Goal: Task Accomplishment & Management: Manage account settings

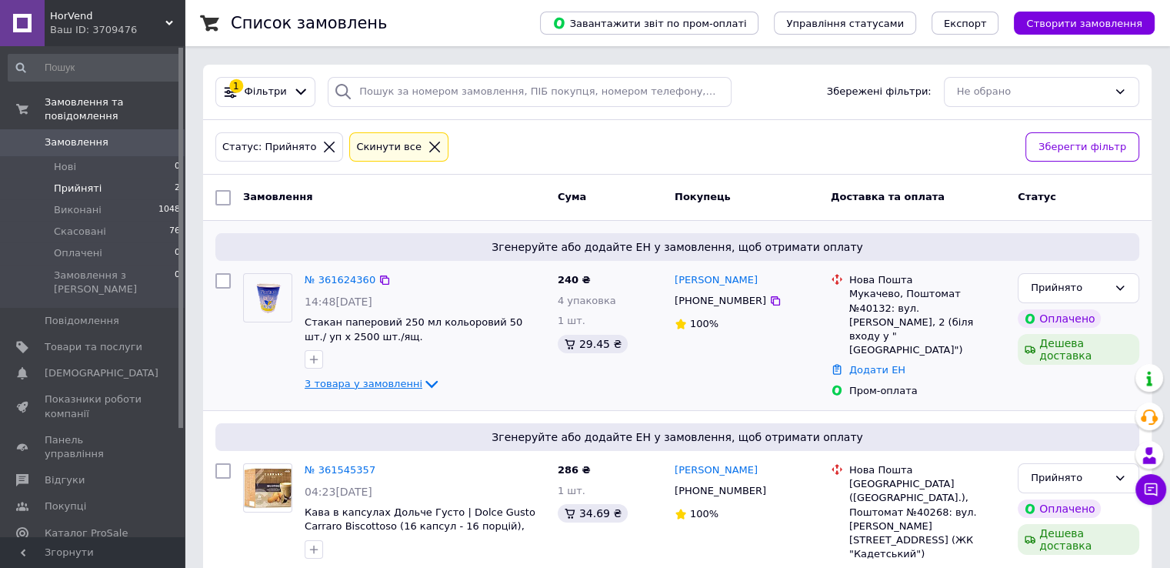
click at [422, 377] on icon at bounding box center [431, 384] width 18 height 18
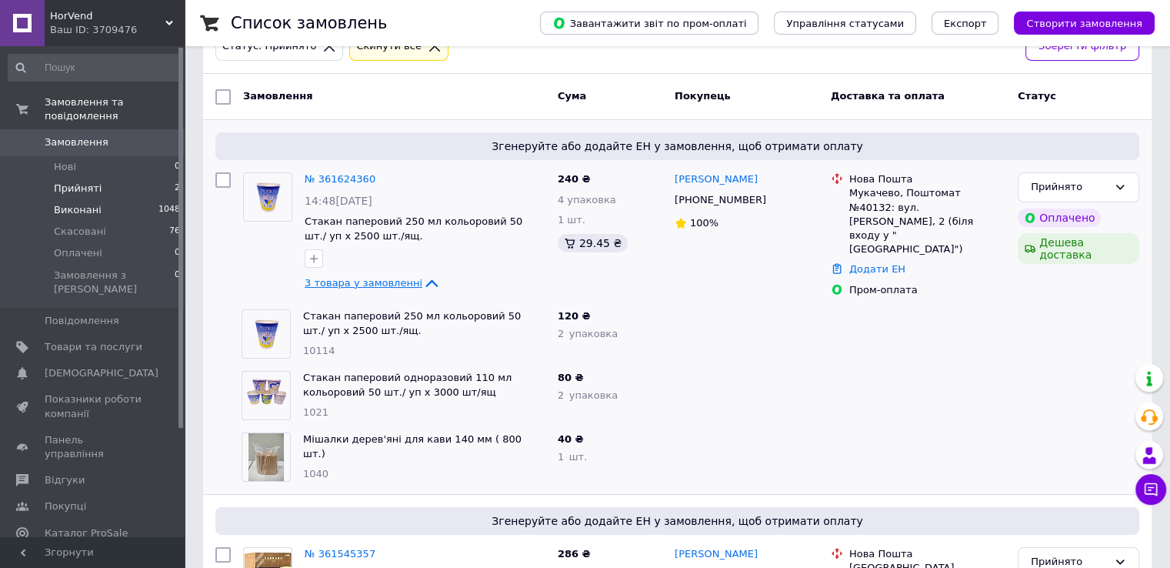
scroll to position [77, 0]
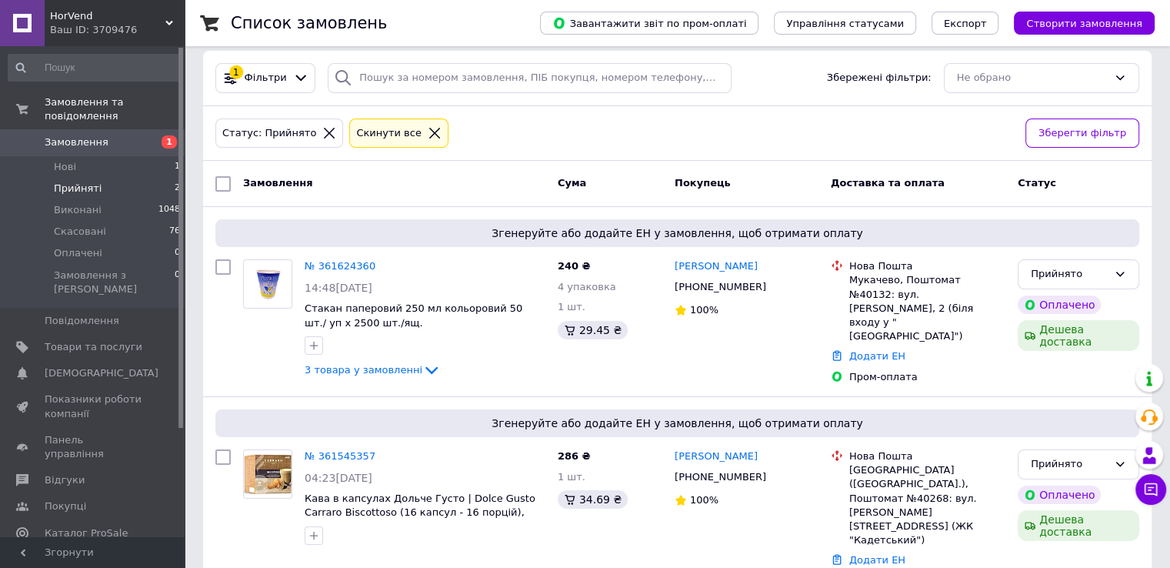
scroll to position [17, 0]
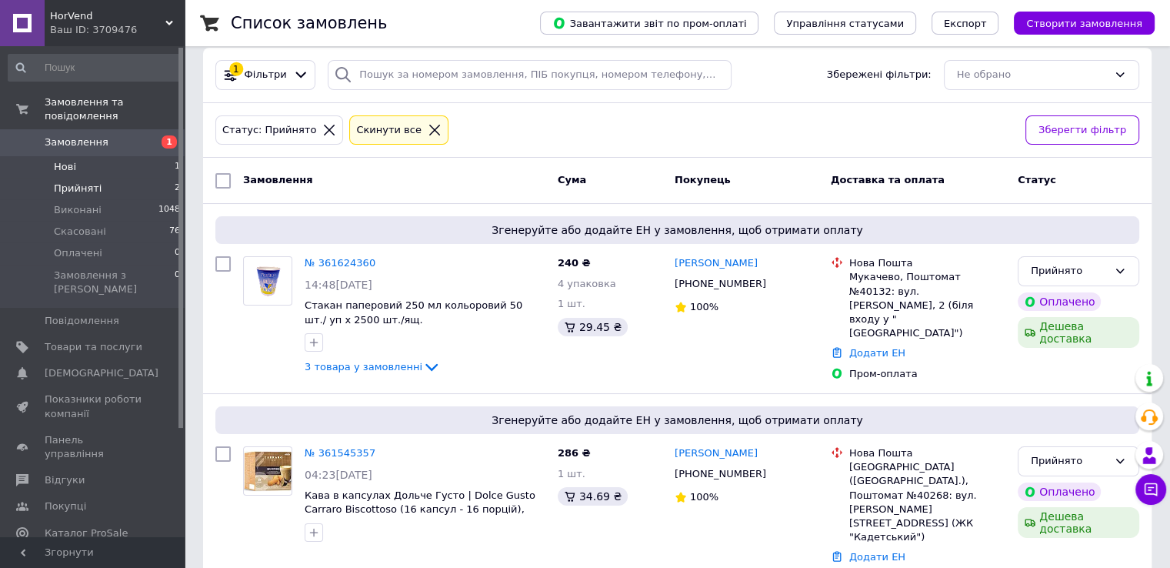
click at [88, 156] on li "Нові 1" at bounding box center [94, 167] width 189 height 22
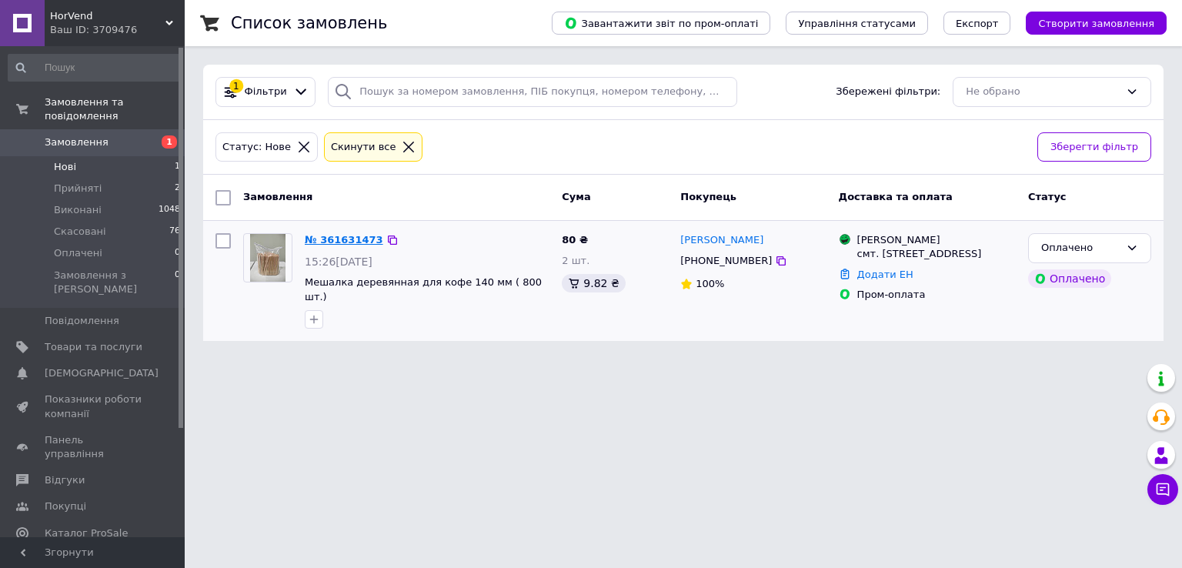
click at [336, 238] on link "№ 361631473" at bounding box center [344, 240] width 78 height 12
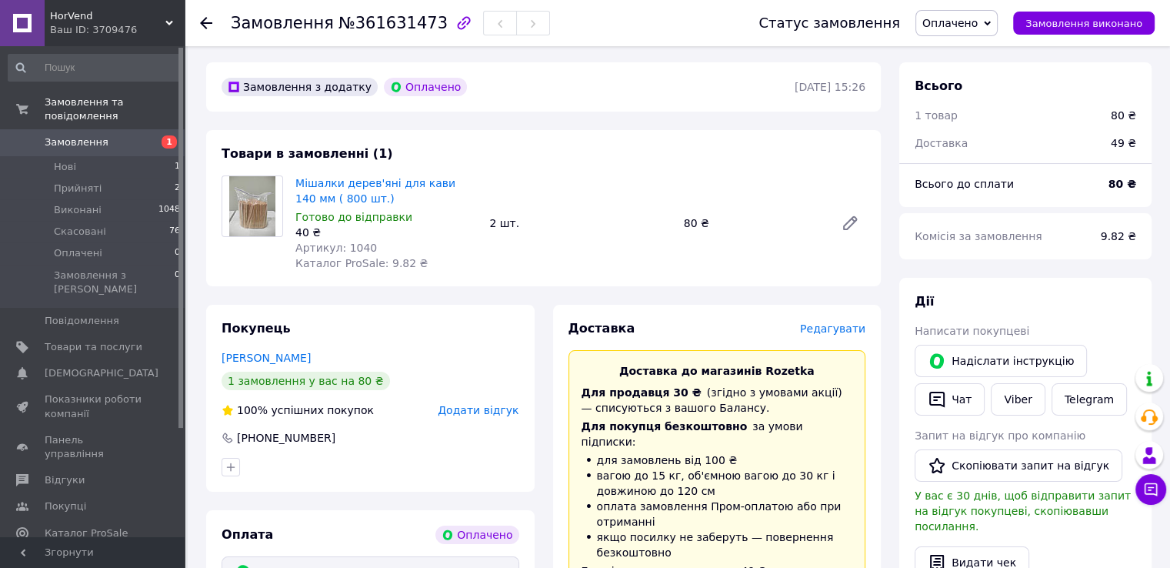
scroll to position [77, 0]
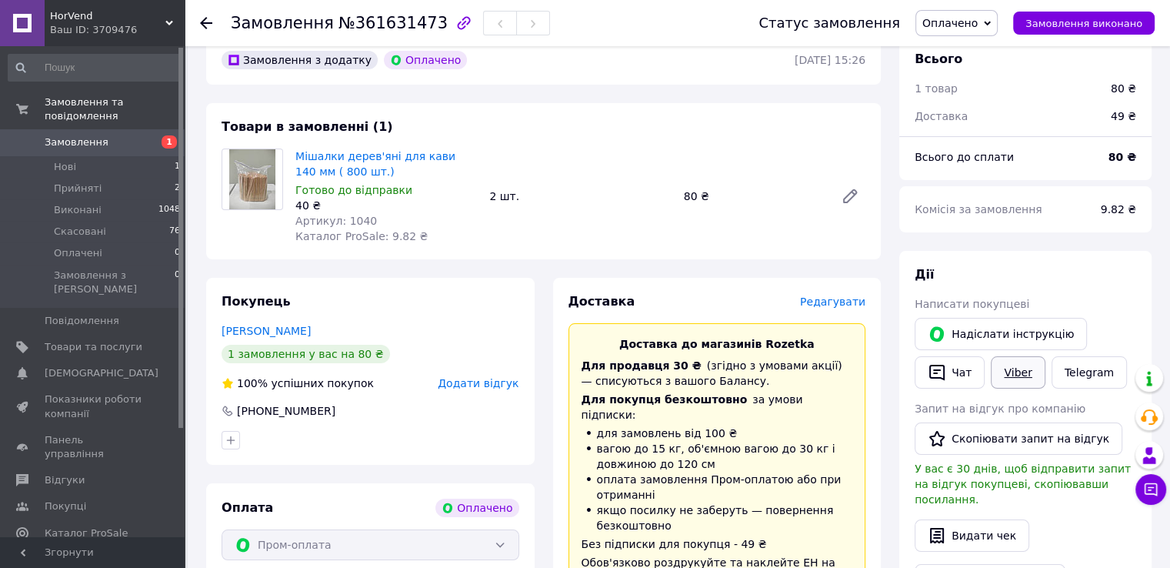
click at [1011, 376] on link "Viber" at bounding box center [1018, 372] width 54 height 32
click at [949, 375] on button "Чат" at bounding box center [950, 372] width 70 height 32
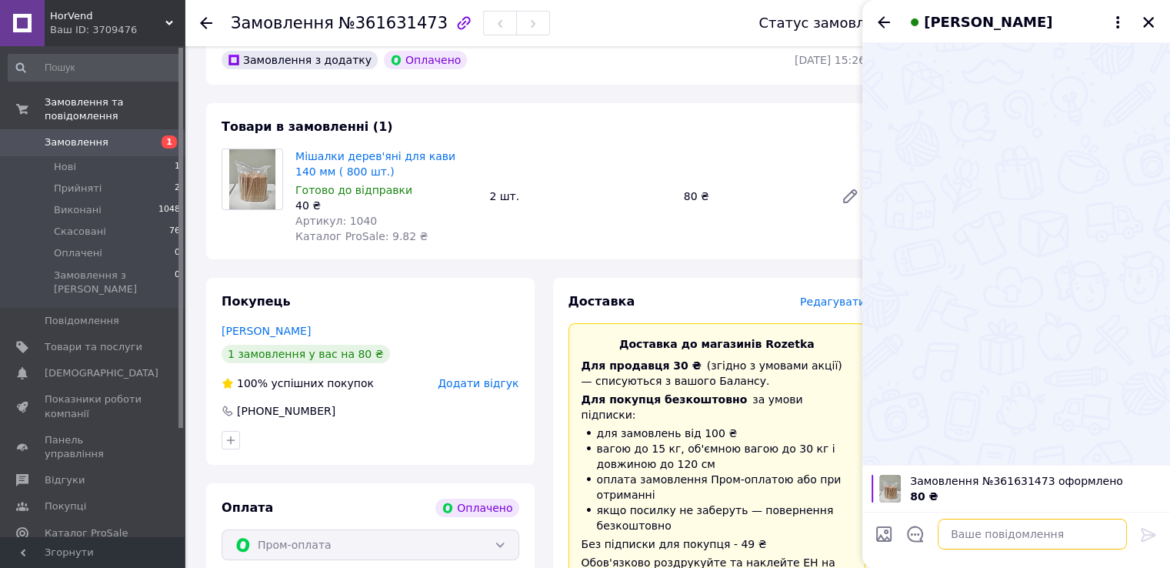
click at [967, 534] on textarea at bounding box center [1032, 534] width 189 height 31
paste textarea "Доброго дня! Отримали від Вас замовлення на Prom № 361624360 Ви обрали Пром-Опл…"
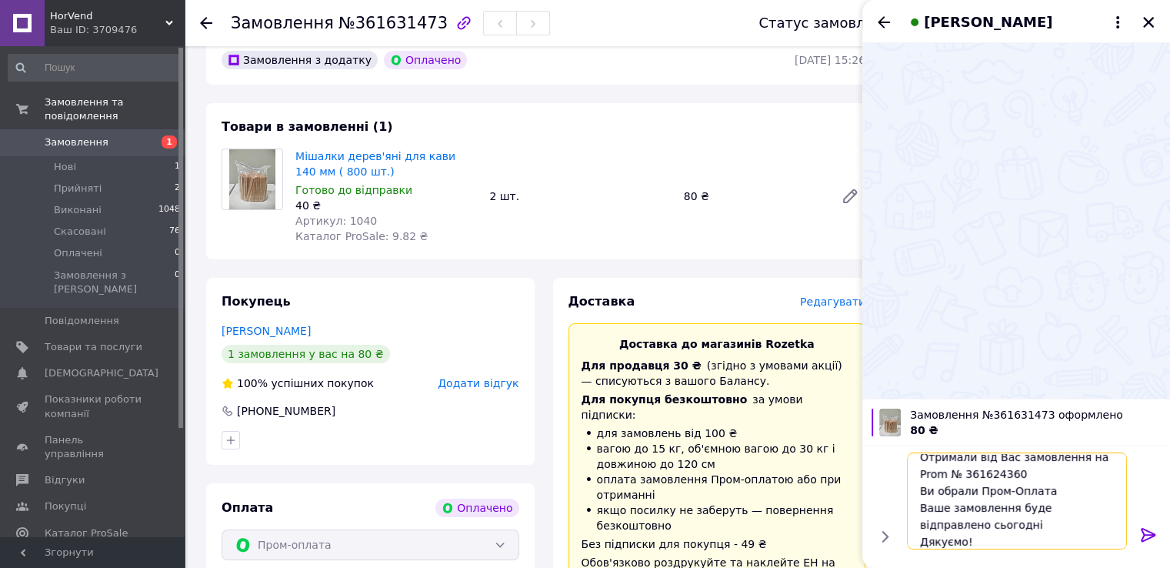
scroll to position [21, 0]
drag, startPoint x: 1073, startPoint y: 458, endPoint x: 1096, endPoint y: 484, distance: 34.4
click at [1096, 484] on textarea "Доброго дня! Отримали від Вас замовлення на Prom № 361624360 Ви обрали Пром-Опл…" at bounding box center [1017, 500] width 220 height 97
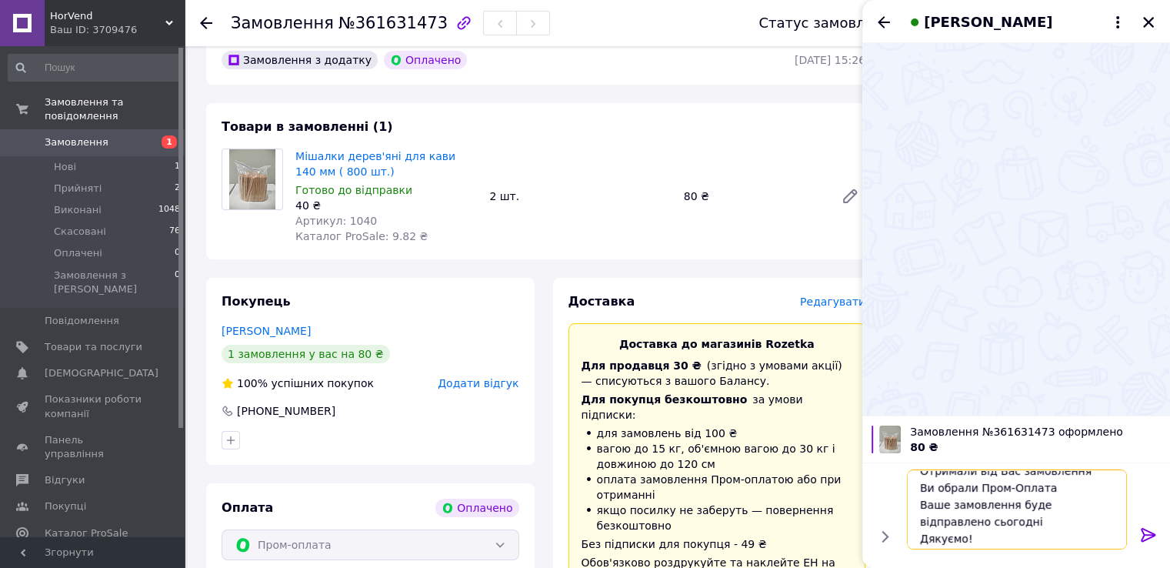
scroll to position [35, 0]
type textarea "Доброго дня! Отримали від Вас замовлення Ви обрали Пром-Оплата Ваше замовлення …"
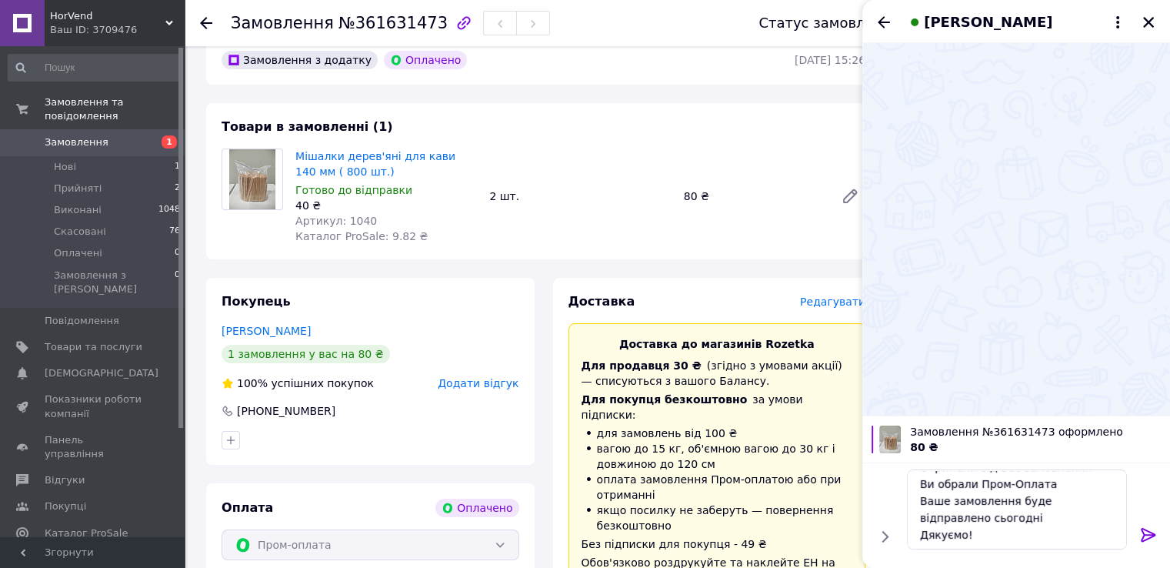
click at [1147, 532] on icon at bounding box center [1149, 535] width 18 height 18
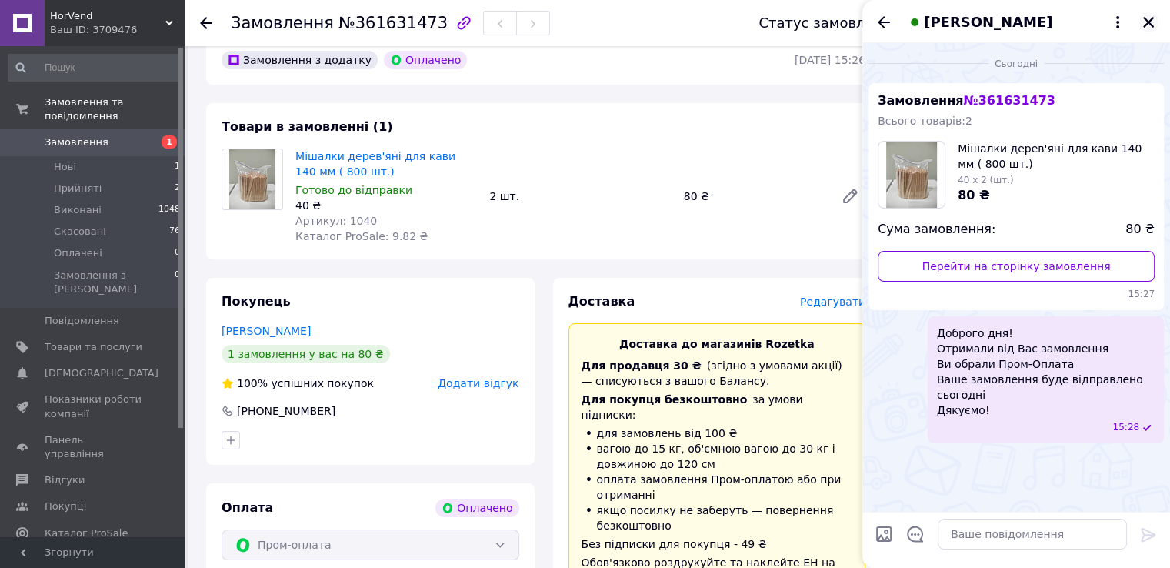
click at [1145, 26] on icon "Закрити" at bounding box center [1148, 22] width 11 height 11
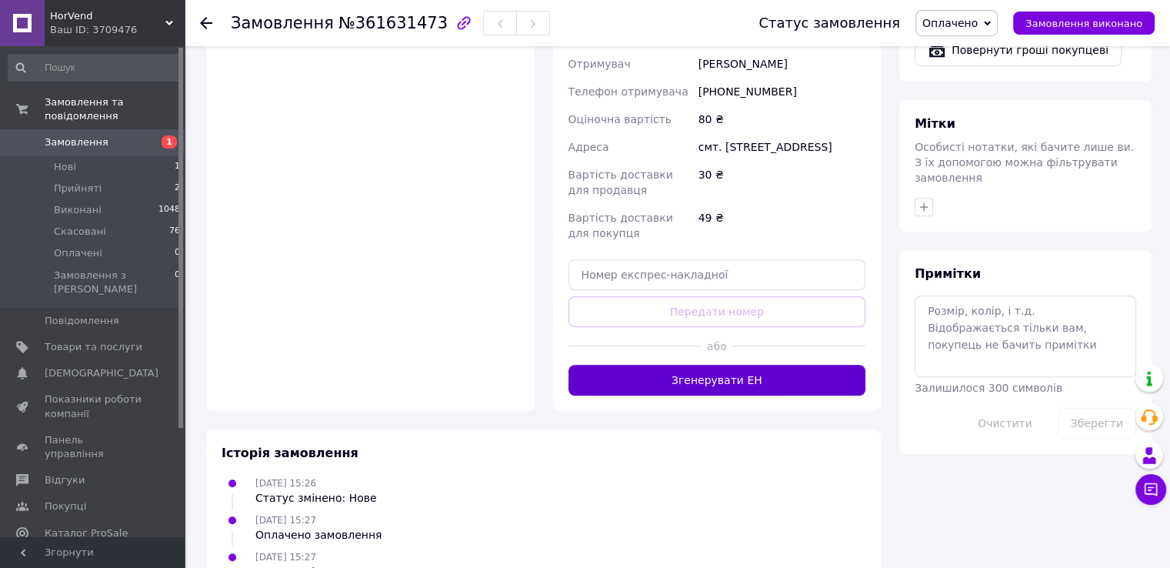
scroll to position [693, 0]
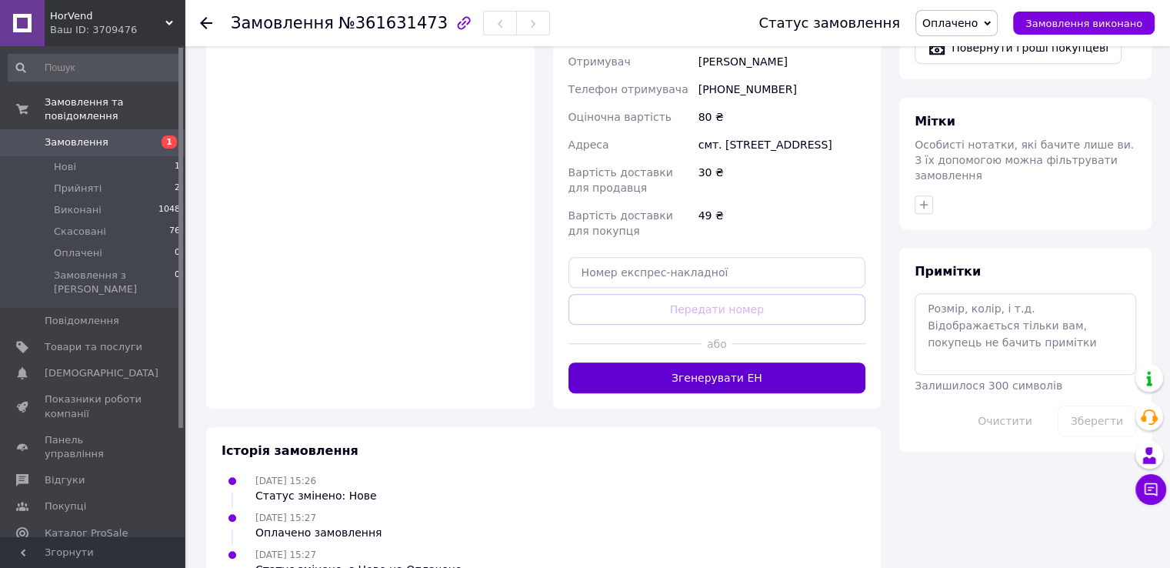
click at [739, 362] on button "Згенерувати ЕН" at bounding box center [718, 377] width 298 height 31
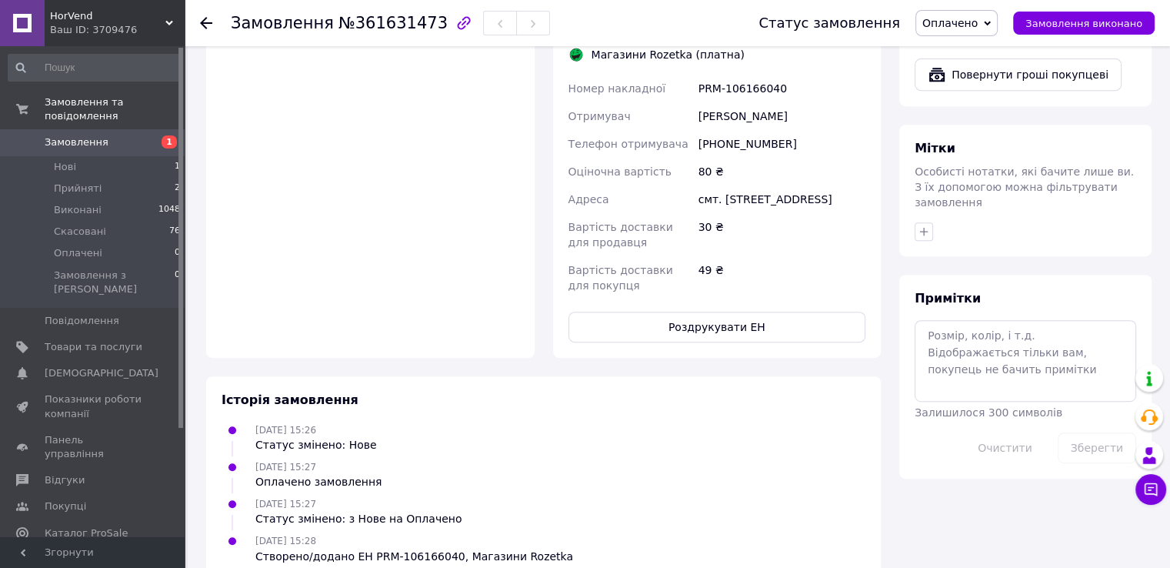
scroll to position [697, 0]
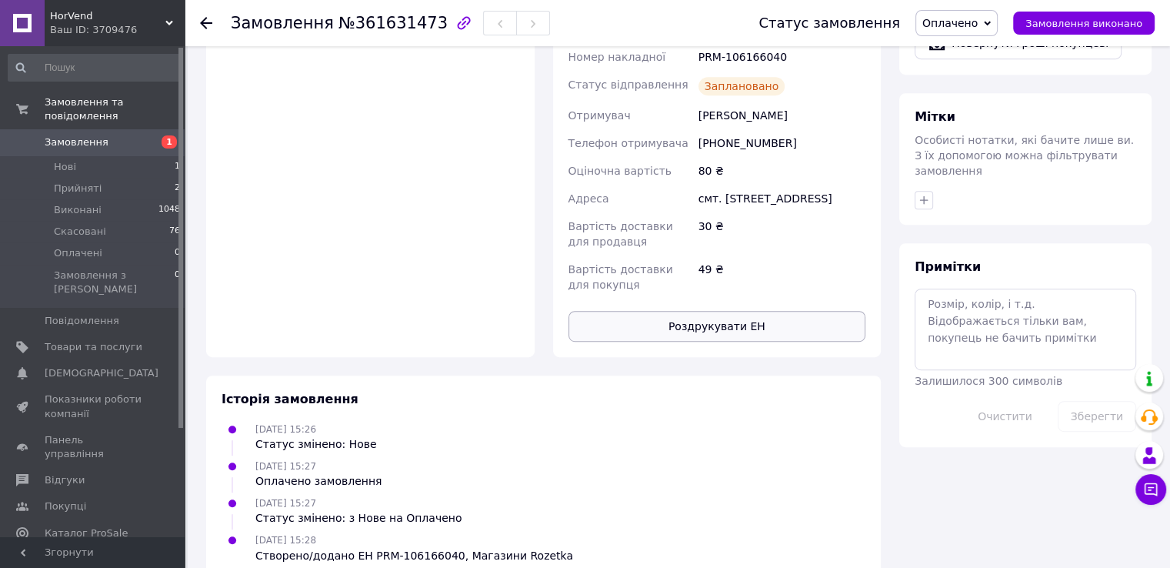
click at [707, 311] on button "Роздрукувати ЕН" at bounding box center [718, 326] width 298 height 31
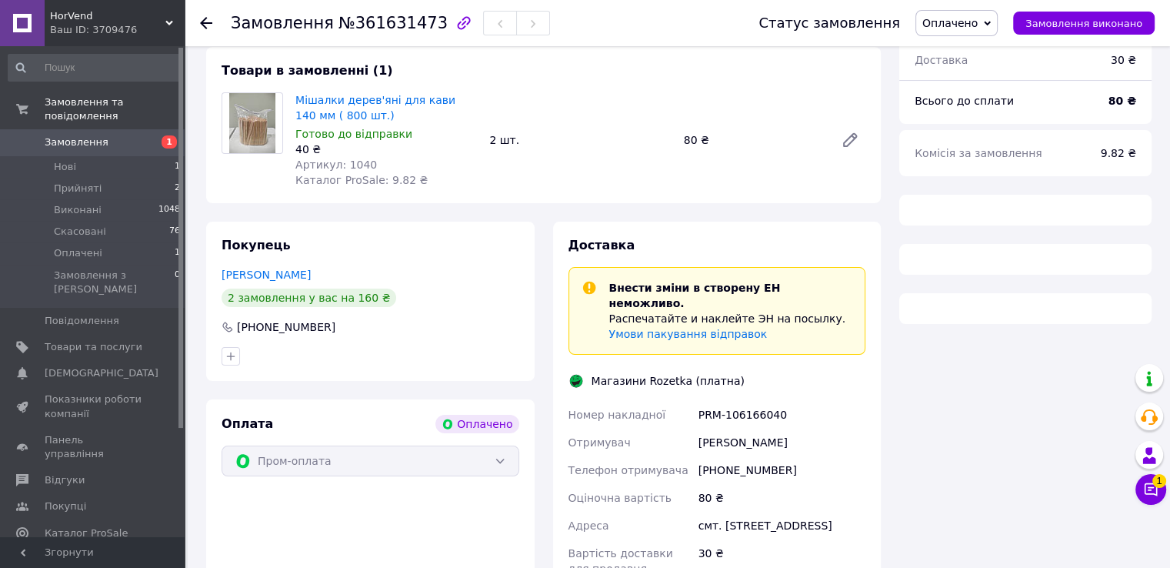
scroll to position [135, 0]
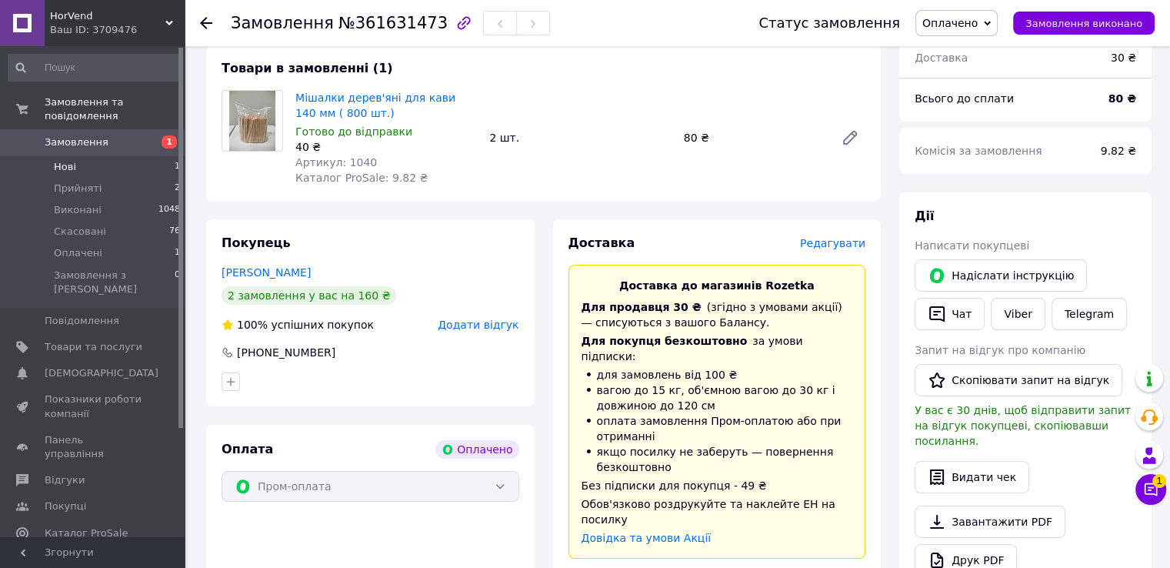
click at [123, 156] on li "Нові 1" at bounding box center [94, 167] width 189 height 22
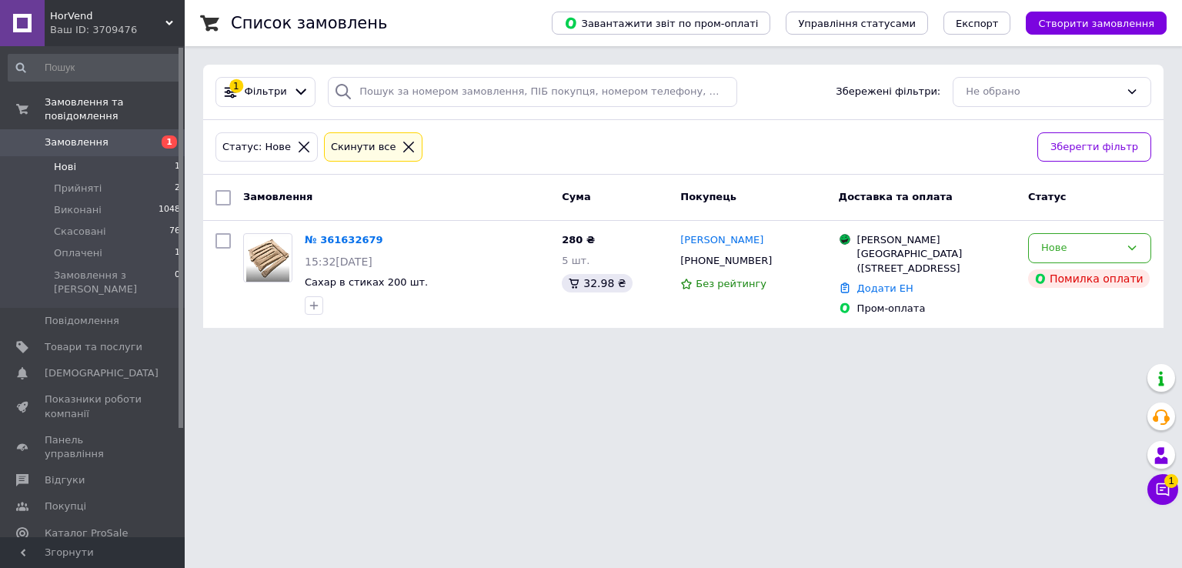
click at [158, 156] on li "Нові 1" at bounding box center [94, 167] width 189 height 22
click at [129, 180] on li "Прийняті 2" at bounding box center [94, 189] width 189 height 22
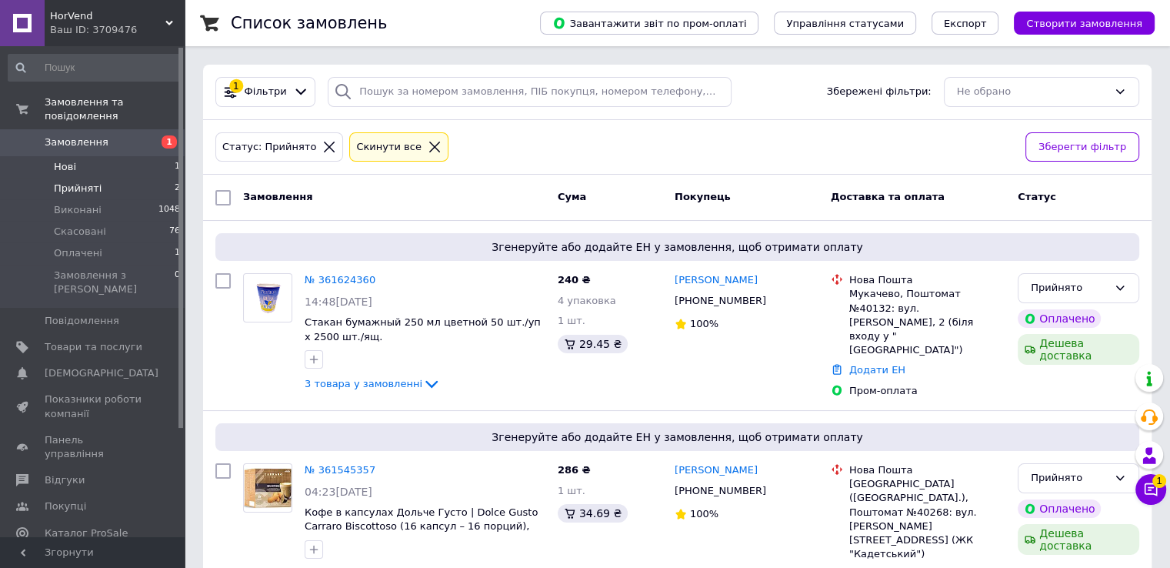
click at [102, 156] on li "Нові 1" at bounding box center [94, 167] width 189 height 22
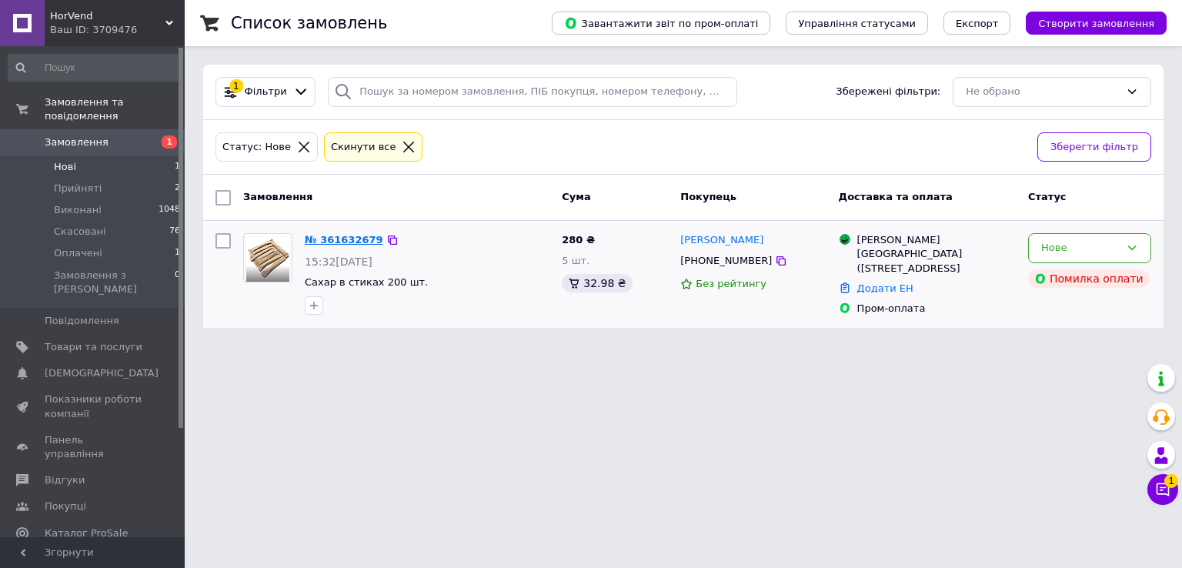
click at [358, 245] on link "№ 361632679" at bounding box center [344, 240] width 78 height 12
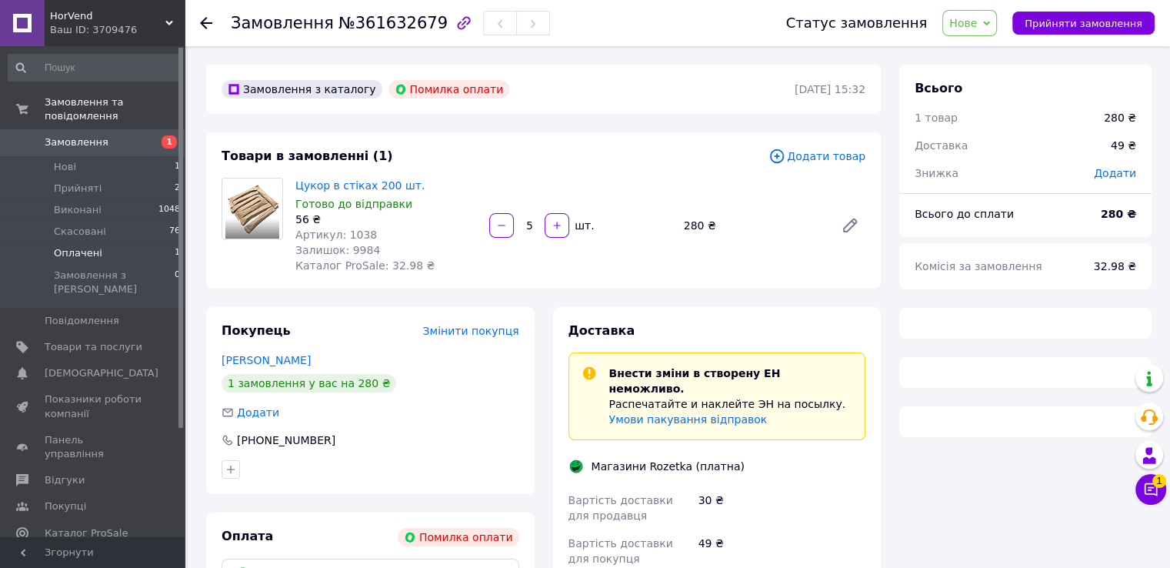
click at [123, 242] on li "Оплачені 1" at bounding box center [94, 253] width 189 height 22
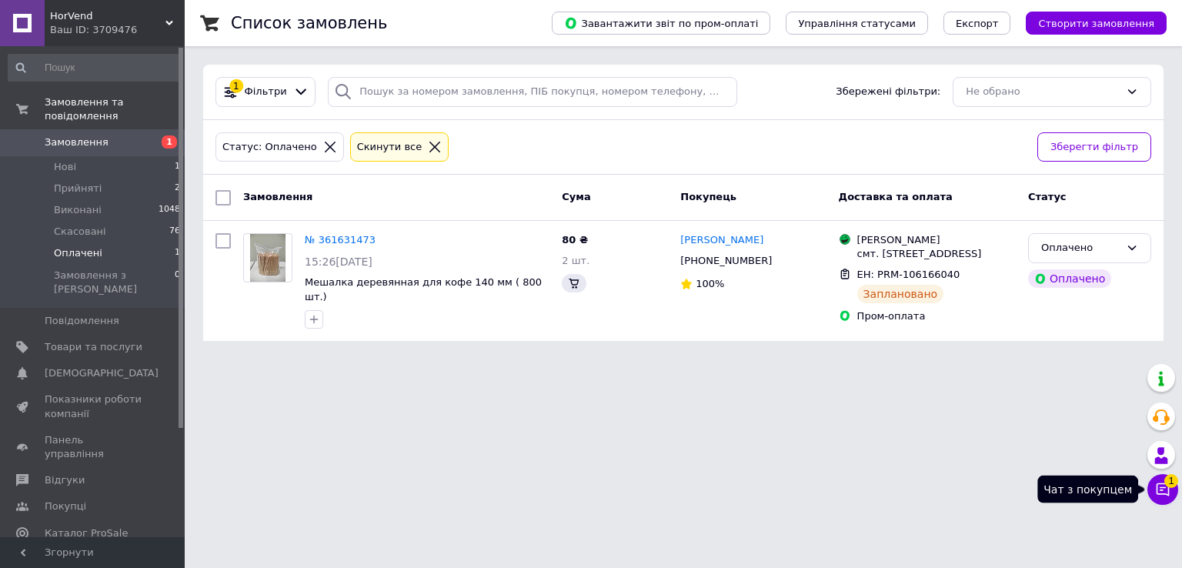
click at [1152, 485] on button "Чат з покупцем 1" at bounding box center [1162, 489] width 31 height 31
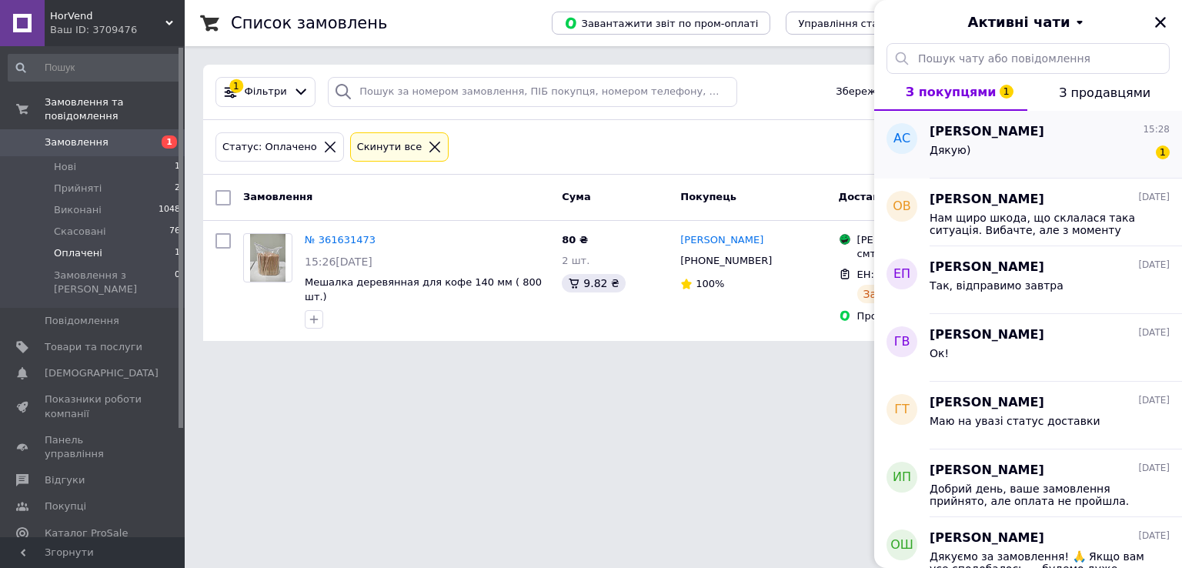
click at [988, 126] on span "[PERSON_NAME]" at bounding box center [987, 132] width 115 height 18
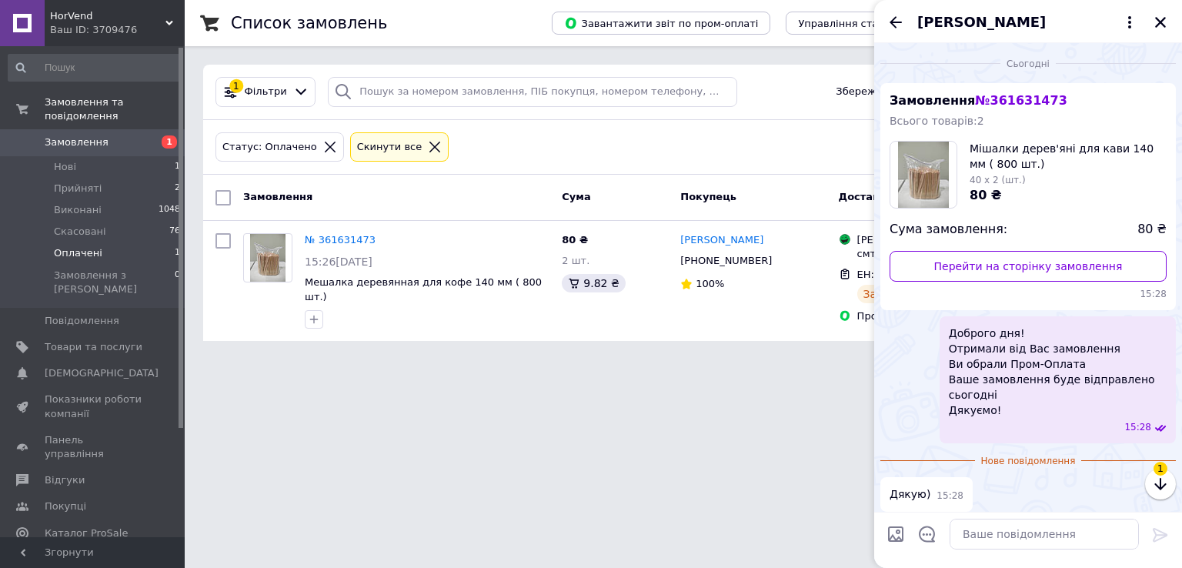
scroll to position [6, 0]
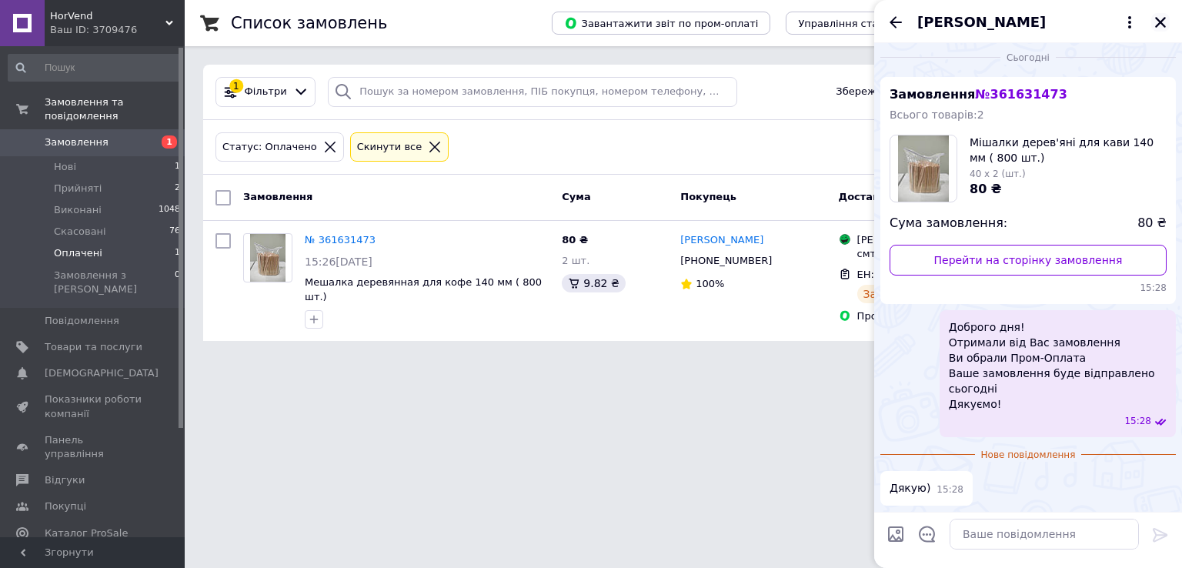
click at [1156, 22] on icon "Закрити" at bounding box center [1160, 22] width 14 height 14
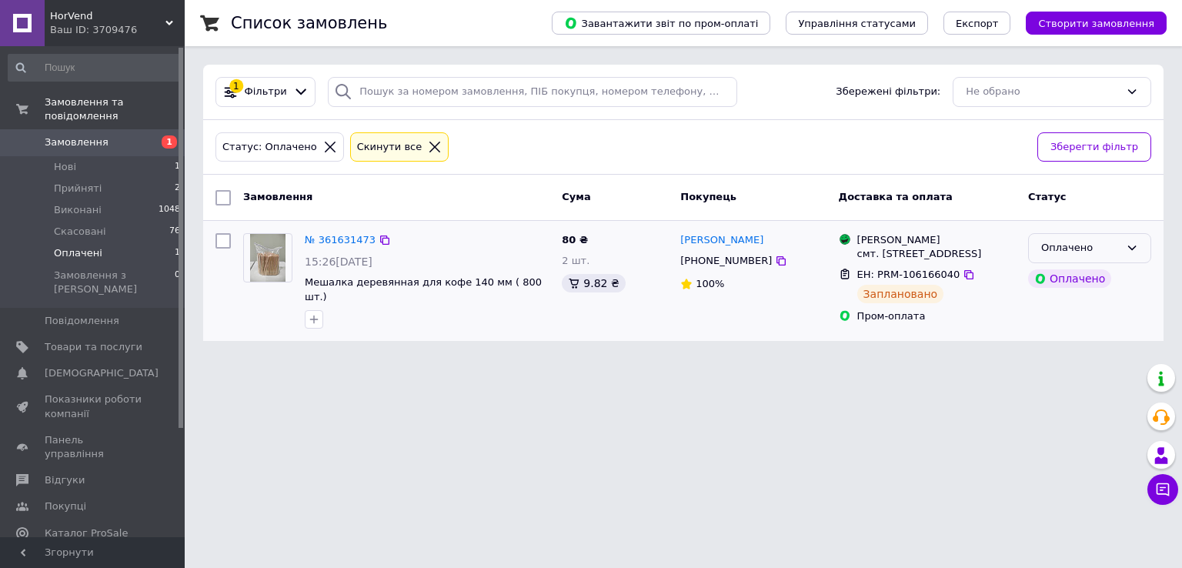
click at [1107, 244] on div "Оплачено" at bounding box center [1080, 248] width 78 height 16
click at [1091, 280] on li "Прийнято" at bounding box center [1090, 280] width 122 height 28
click at [110, 158] on li "Нові 1" at bounding box center [94, 167] width 189 height 22
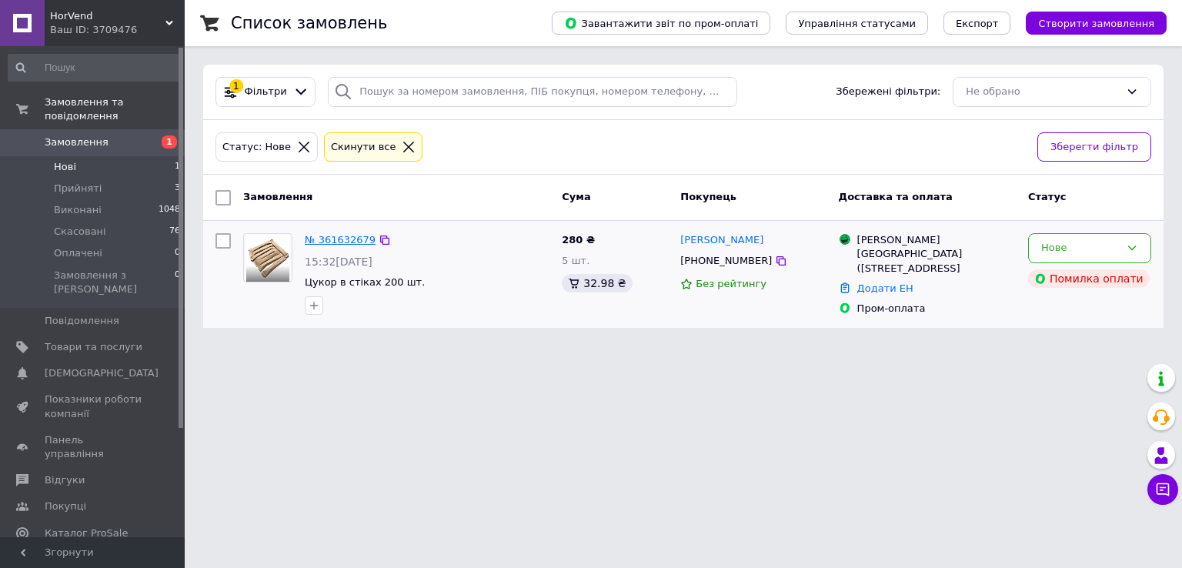
click at [329, 242] on link "№ 361632679" at bounding box center [340, 240] width 71 height 12
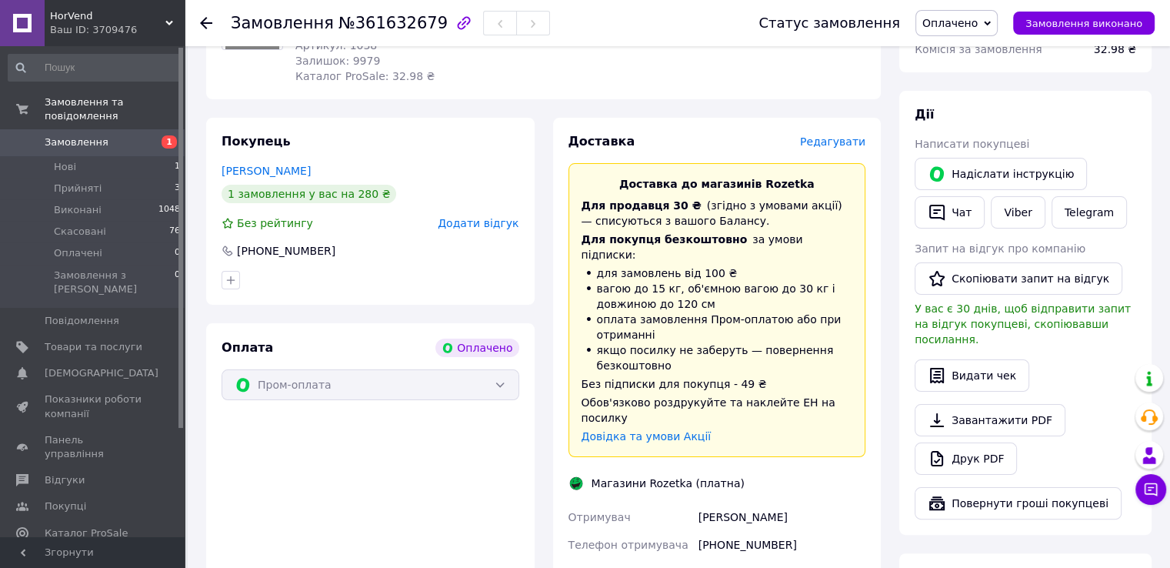
scroll to position [231, 0]
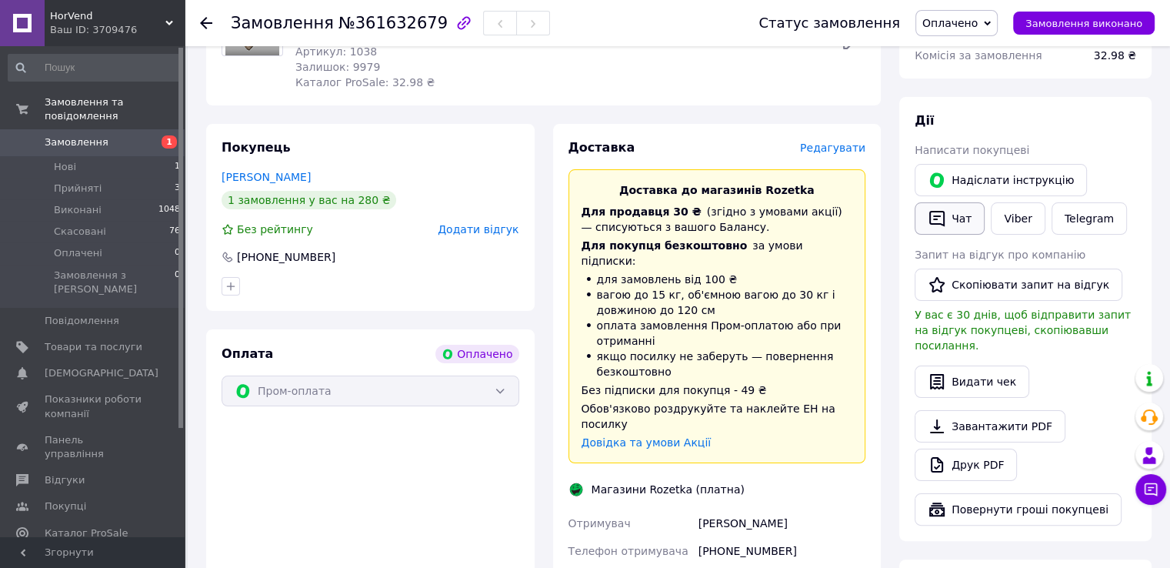
click at [944, 219] on icon "button" at bounding box center [937, 219] width 15 height 16
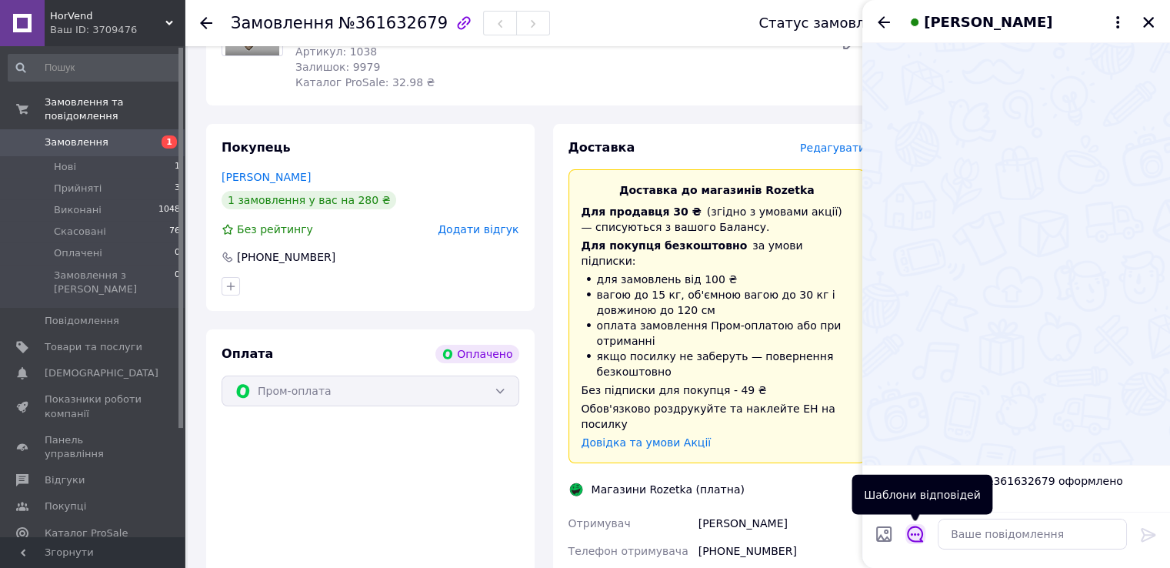
click at [922, 537] on icon "Відкрити шаблони відповідей" at bounding box center [915, 534] width 16 height 16
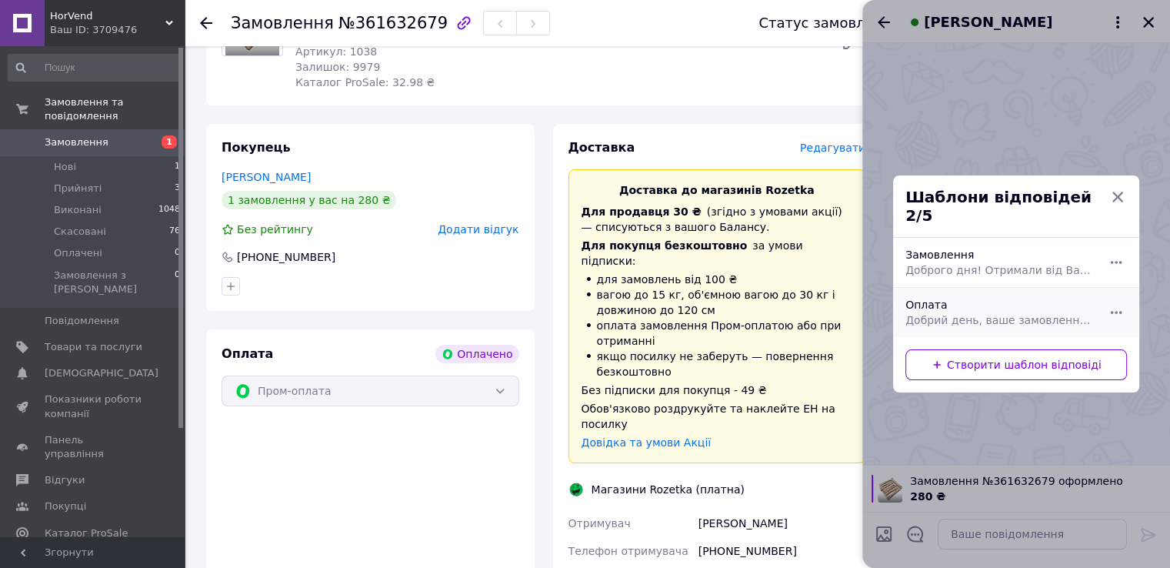
click at [976, 312] on span "Добрий день, ваше замовлення прийнято, але оплата не пройшла. Спробуйте, будь л…" at bounding box center [1000, 319] width 188 height 15
type textarea "Добрий день, ваше замовлення прийнято, але оплата не пройшла. Спробуйте, будь л…"
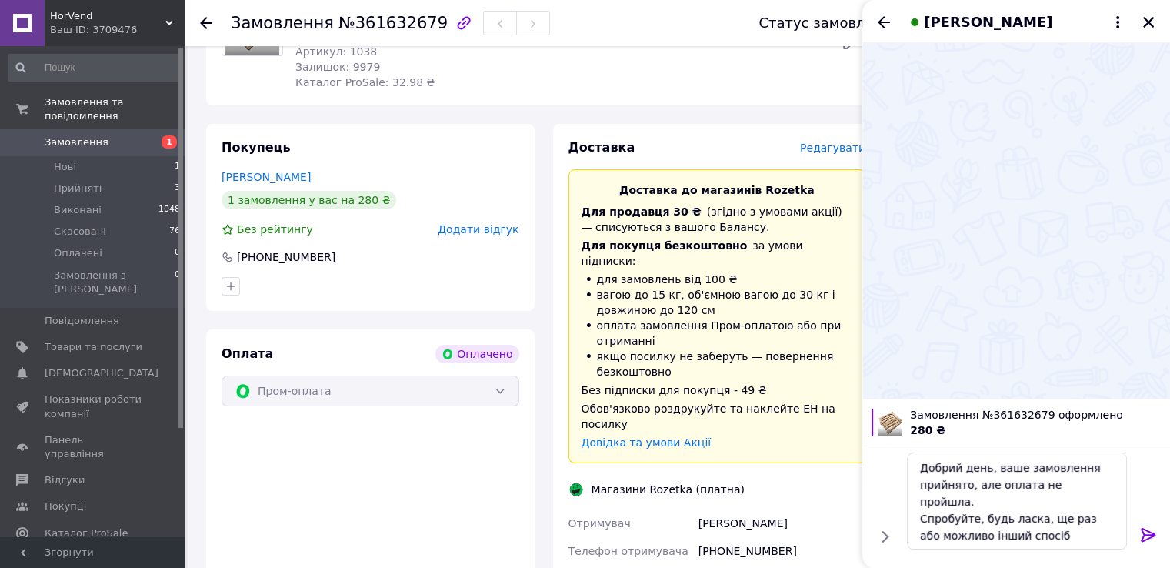
click at [1144, 536] on icon at bounding box center [1149, 535] width 18 height 18
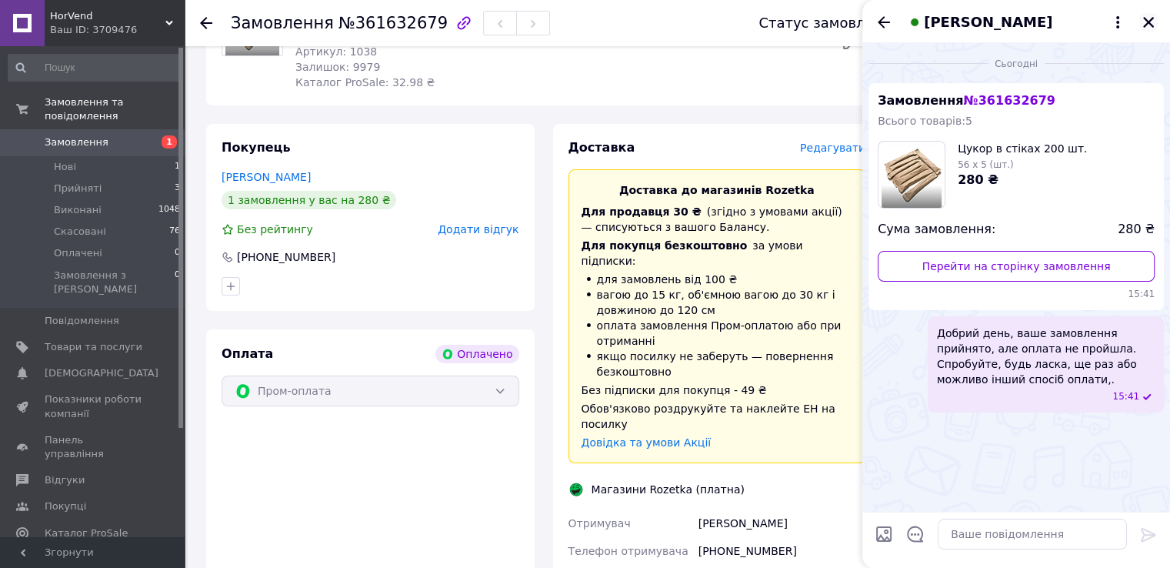
click at [1148, 11] on div "[PERSON_NAME]" at bounding box center [1017, 21] width 308 height 43
click at [1150, 27] on icon "Закрити" at bounding box center [1149, 22] width 14 height 14
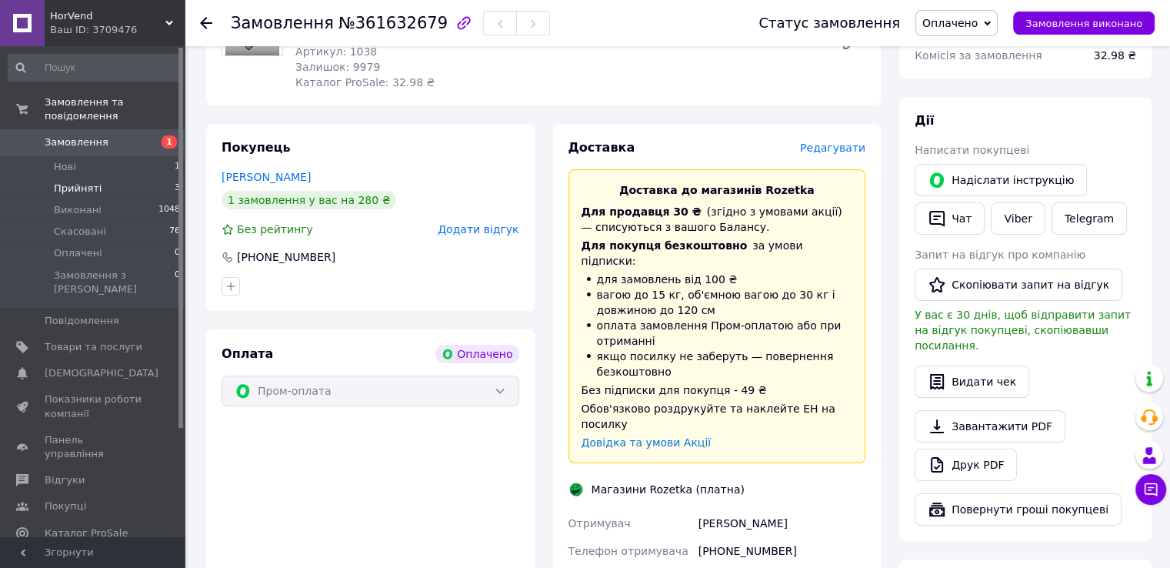
click at [131, 178] on li "Прийняті 3" at bounding box center [94, 189] width 189 height 22
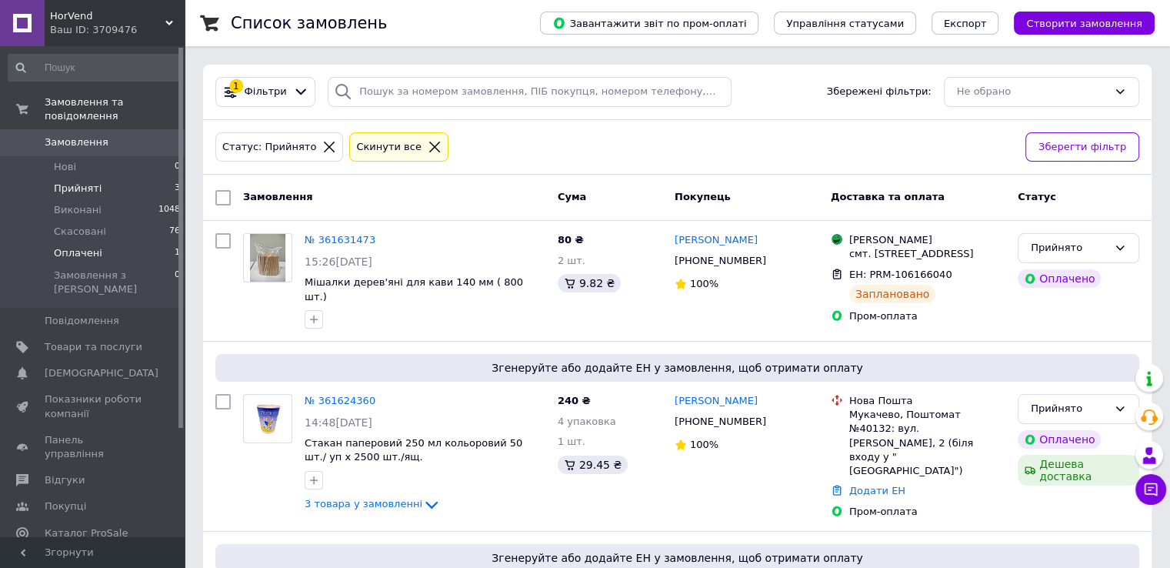
click at [123, 245] on li "Оплачені 1" at bounding box center [94, 253] width 189 height 22
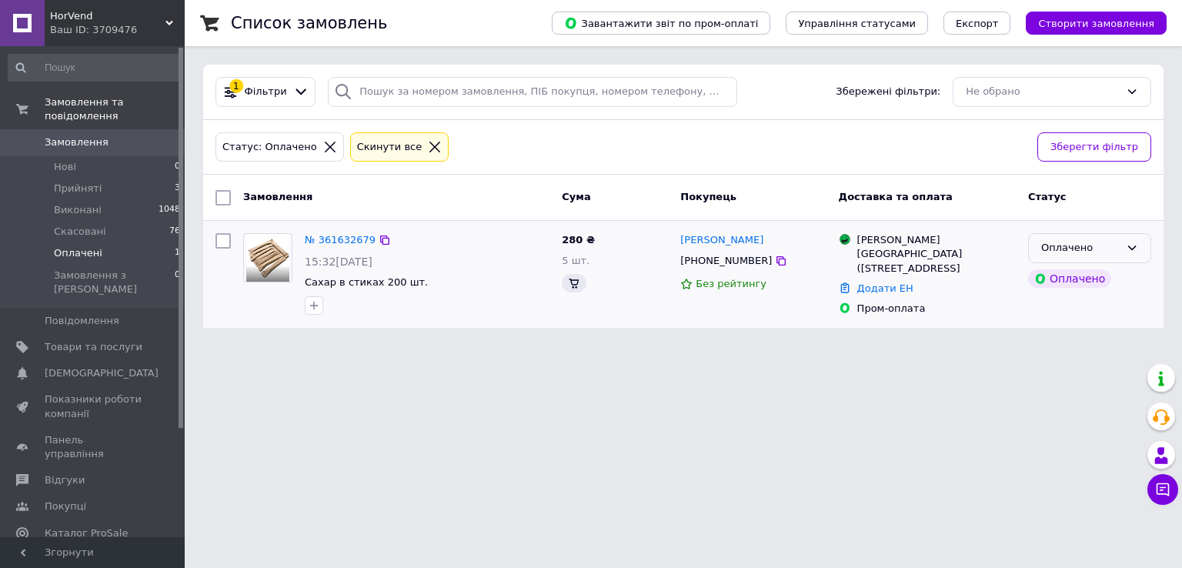
click at [1127, 251] on icon at bounding box center [1132, 248] width 12 height 12
click at [1099, 279] on li "Прийнято" at bounding box center [1090, 280] width 122 height 28
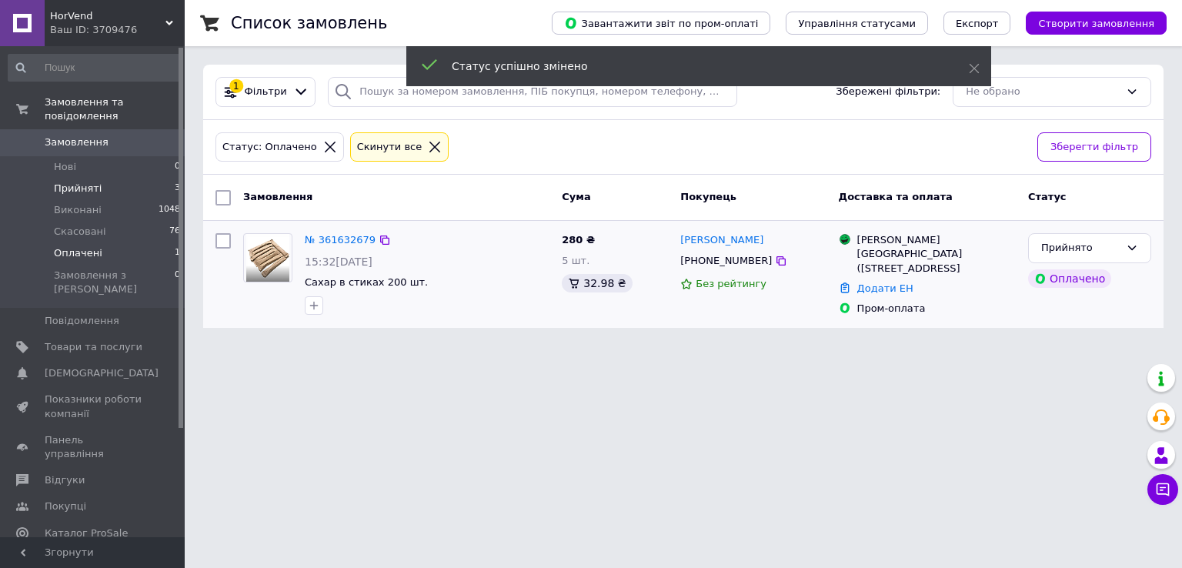
click at [101, 178] on li "Прийняті 3" at bounding box center [94, 189] width 189 height 22
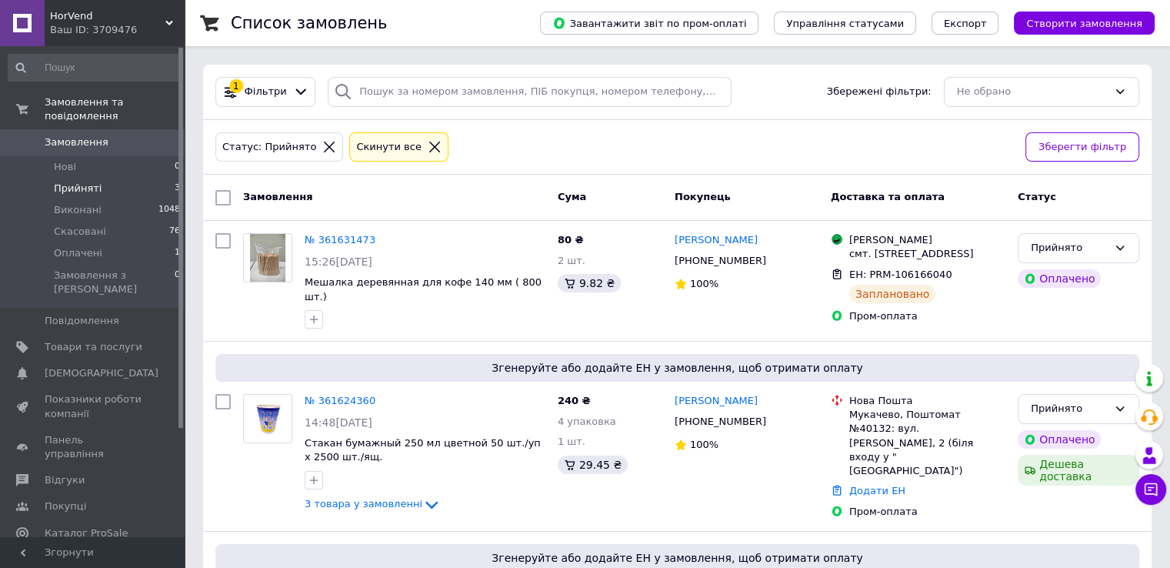
click at [100, 178] on li "Прийняті 3" at bounding box center [94, 189] width 189 height 22
click at [83, 203] on span "Виконані" at bounding box center [78, 210] width 48 height 14
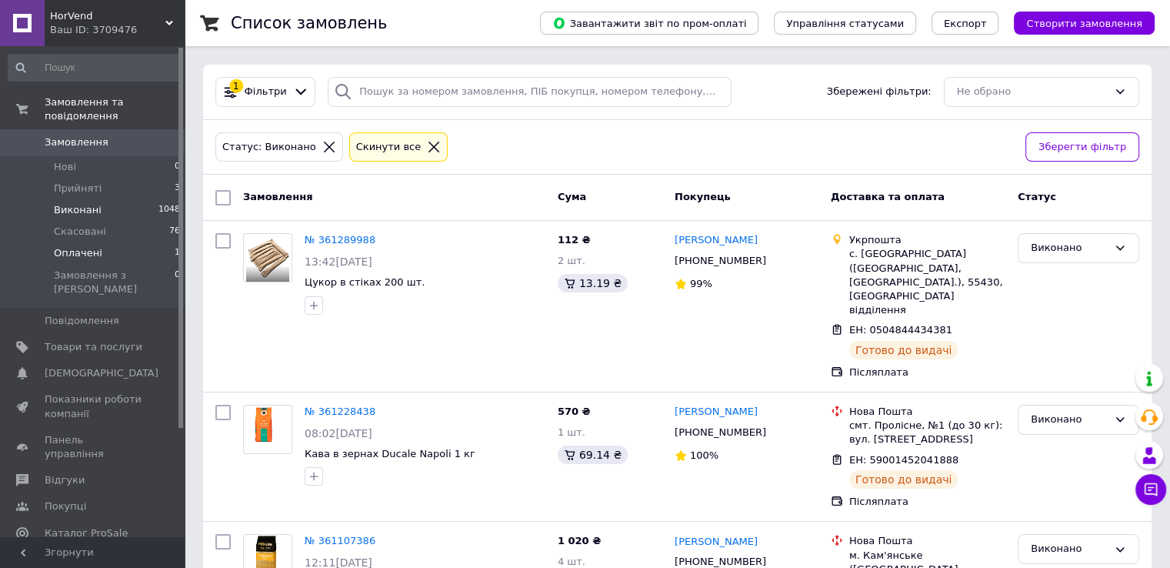
click at [102, 242] on li "Оплачені 1" at bounding box center [94, 253] width 189 height 22
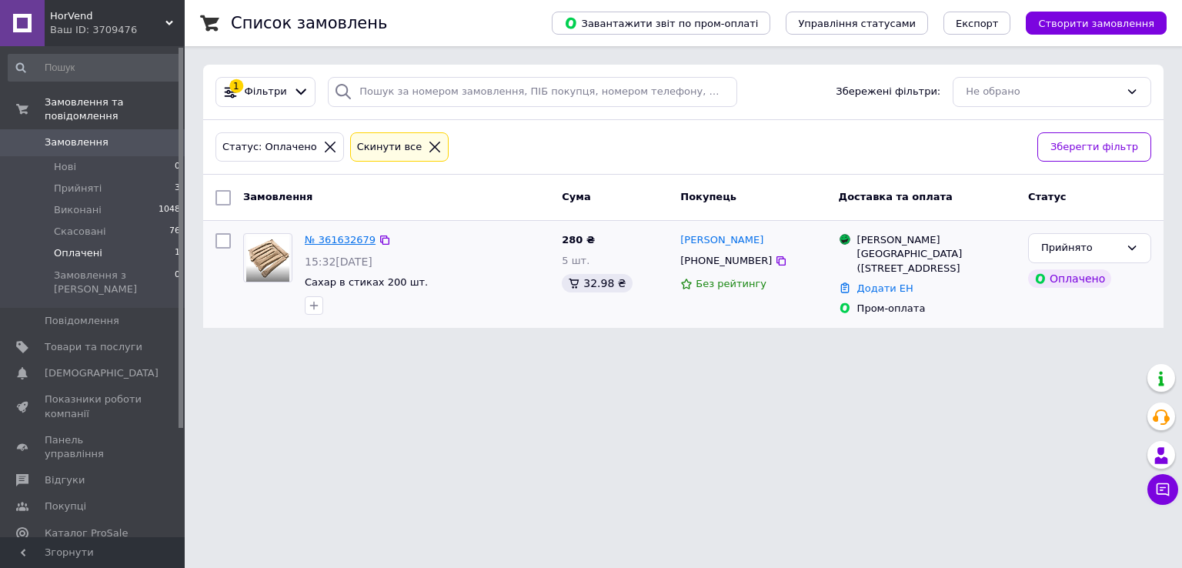
click at [356, 245] on link "№ 361632679" at bounding box center [340, 240] width 71 height 12
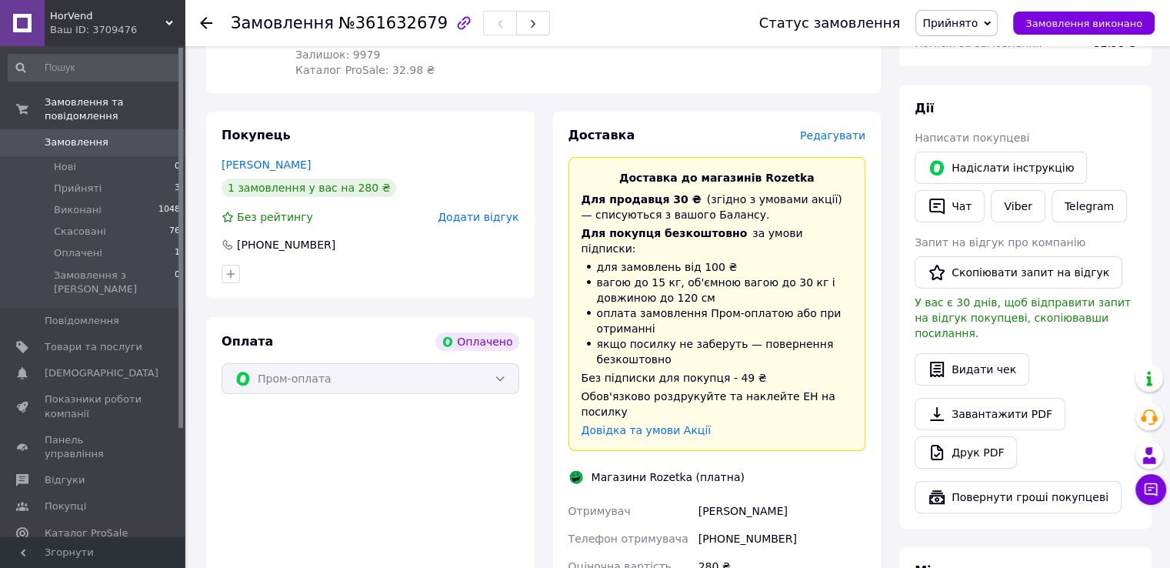
scroll to position [231, 0]
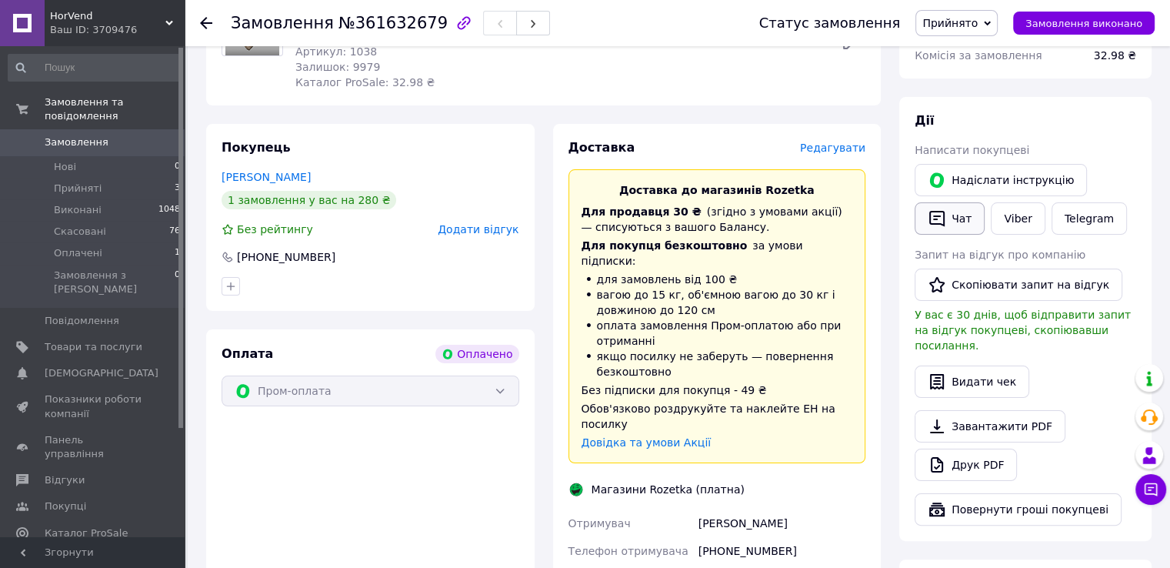
click at [957, 222] on button "Чат" at bounding box center [950, 218] width 70 height 32
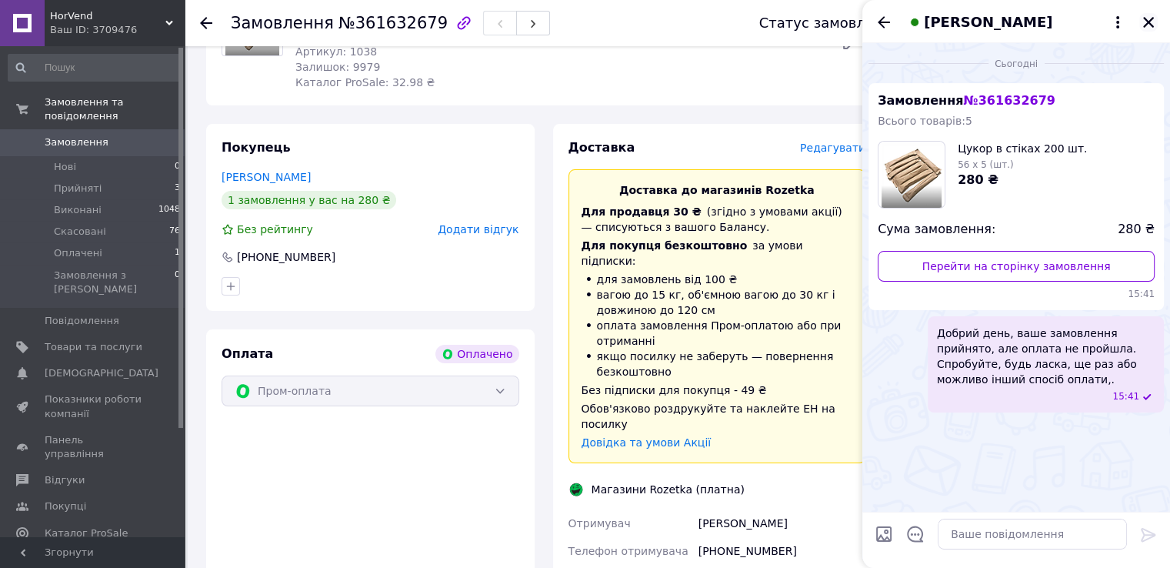
click at [1139, 19] on div "[PERSON_NAME]" at bounding box center [1017, 21] width 308 height 43
click at [1148, 28] on icon "Закрити" at bounding box center [1149, 22] width 14 height 14
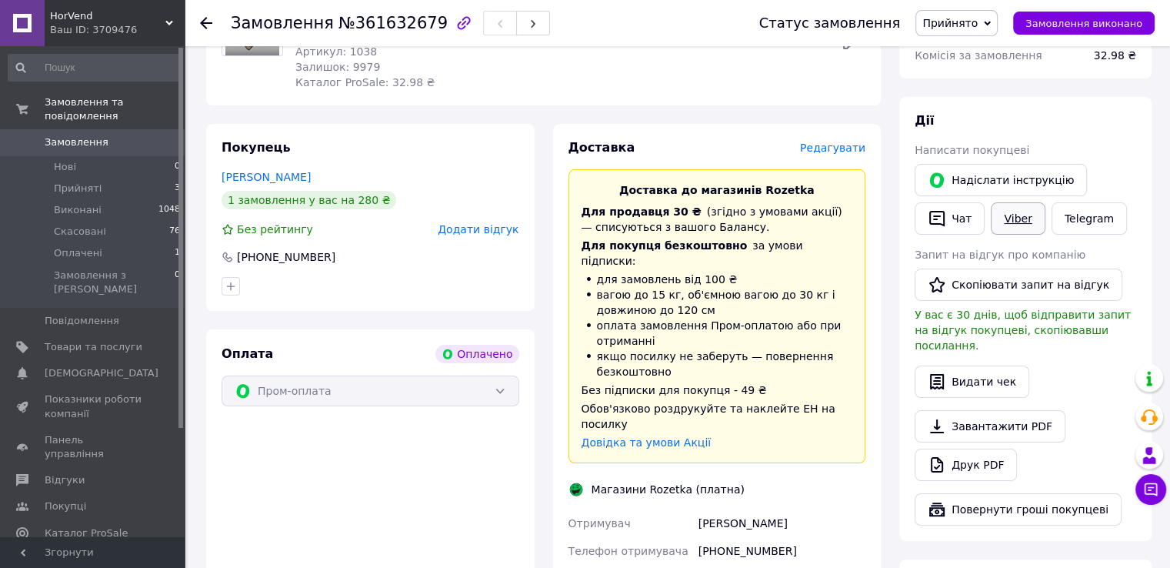
click at [1011, 218] on link "Viber" at bounding box center [1018, 218] width 54 height 32
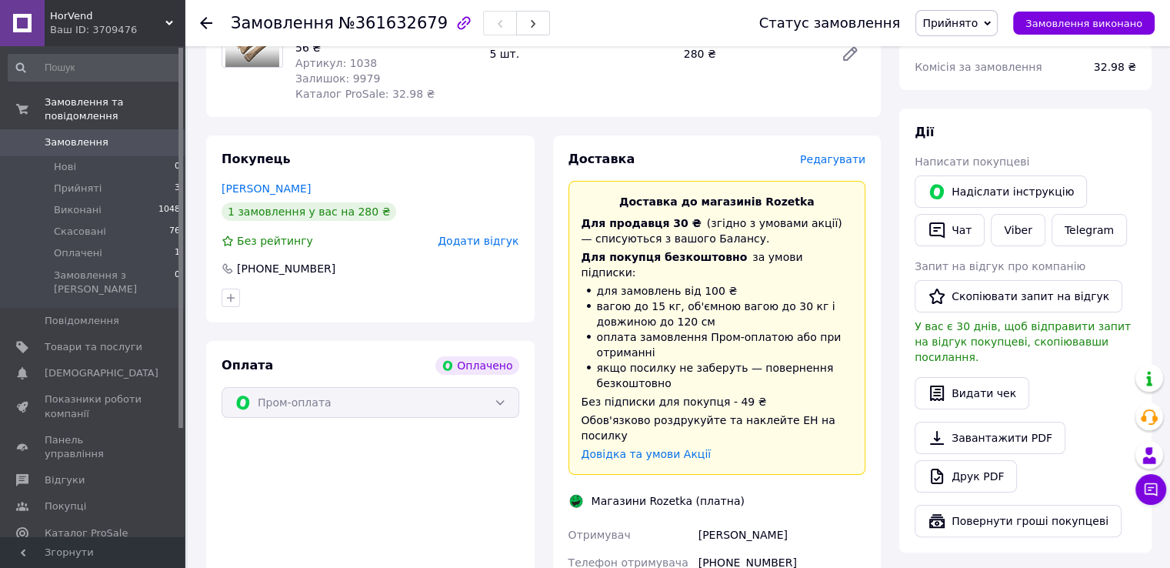
scroll to position [77, 0]
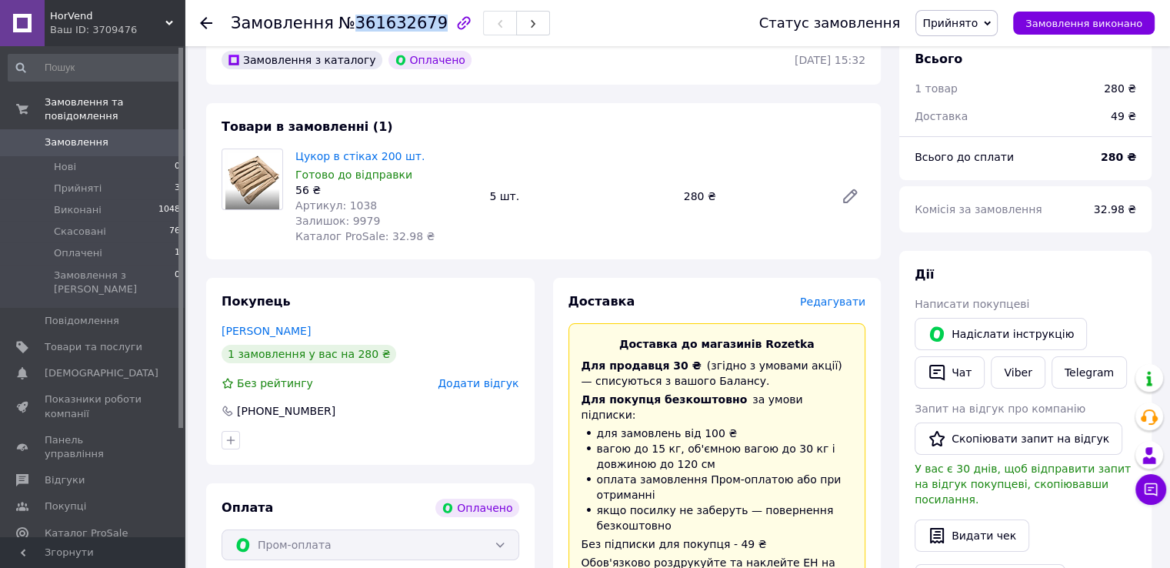
drag, startPoint x: 343, startPoint y: 28, endPoint x: 421, endPoint y: 30, distance: 77.8
click at [421, 30] on span "№361632679" at bounding box center [393, 23] width 109 height 18
copy span "361632679"
click at [117, 179] on li "Прийняті 3" at bounding box center [94, 189] width 189 height 22
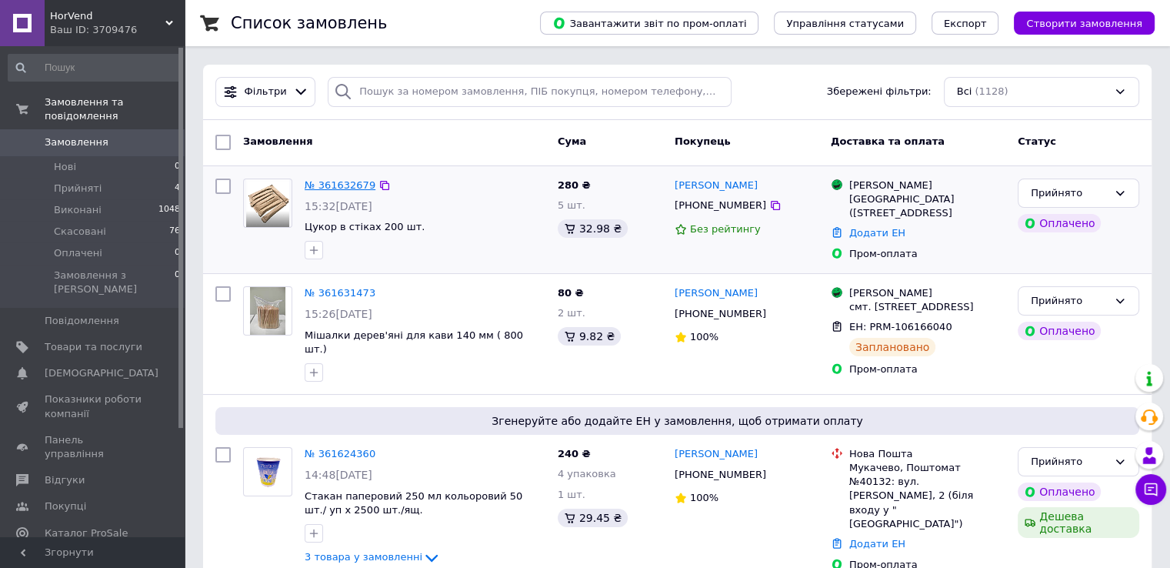
click at [332, 185] on link "№ 361632679" at bounding box center [340, 185] width 71 height 12
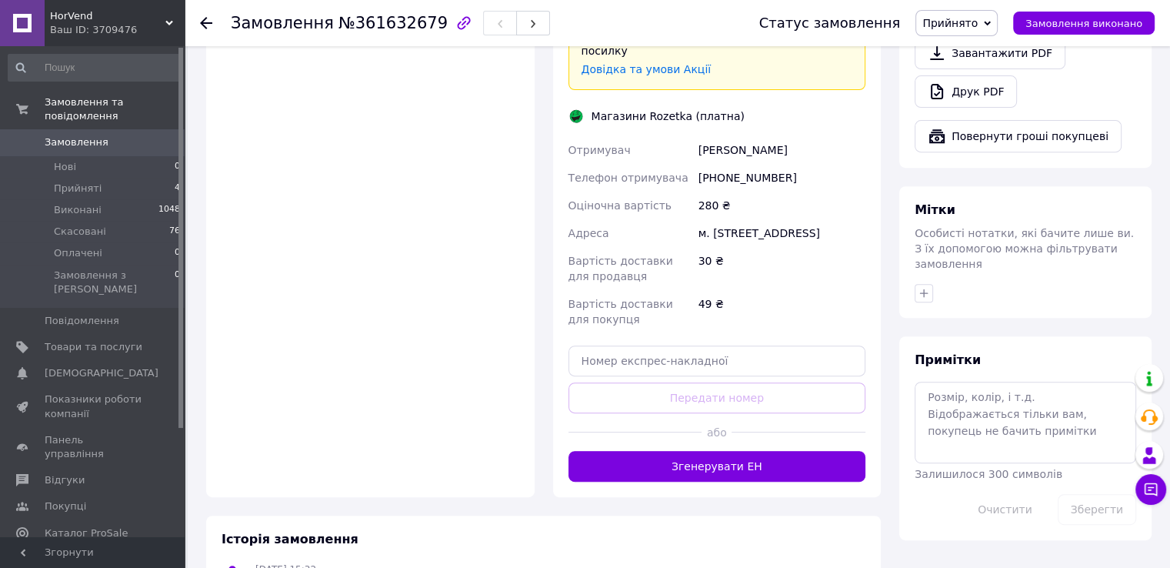
scroll to position [693, 0]
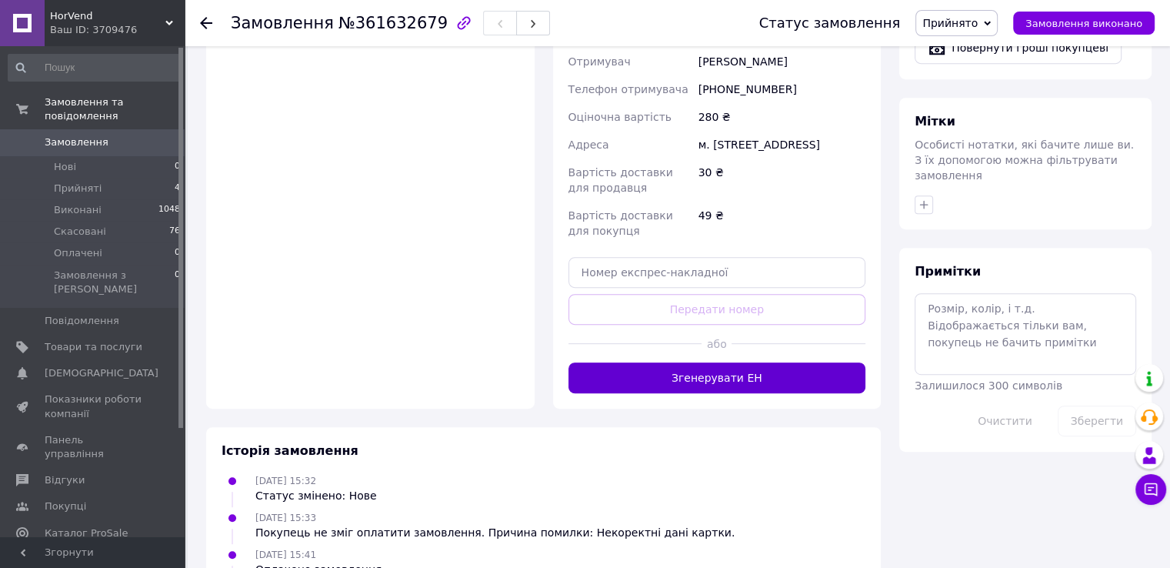
click at [777, 363] on button "Згенерувати ЕН" at bounding box center [718, 377] width 298 height 31
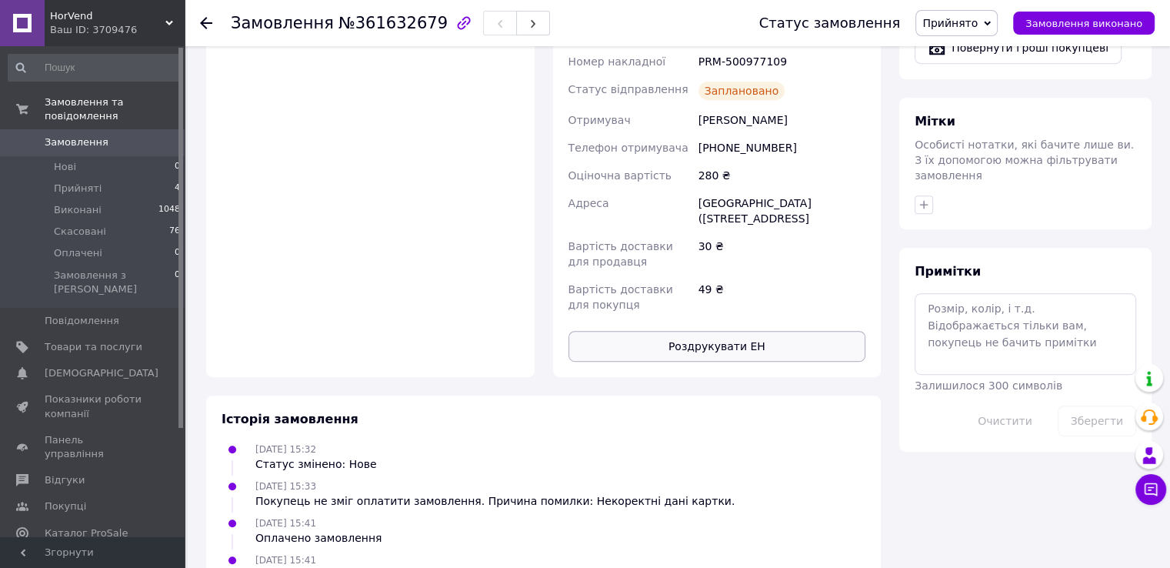
click at [748, 331] on button "Роздрукувати ЕН" at bounding box center [718, 346] width 298 height 31
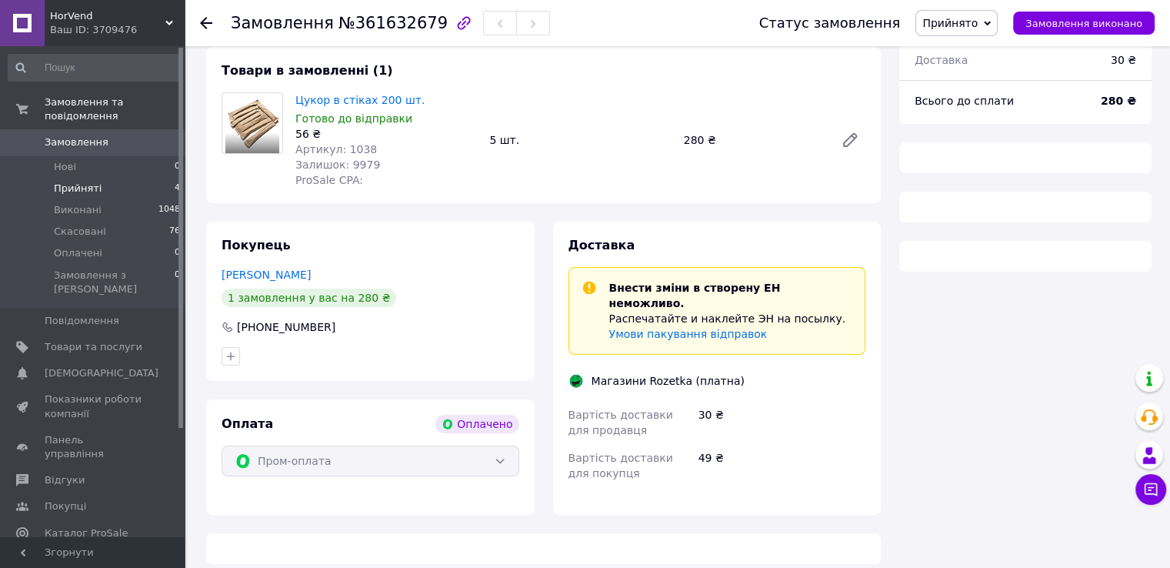
scroll to position [135, 0]
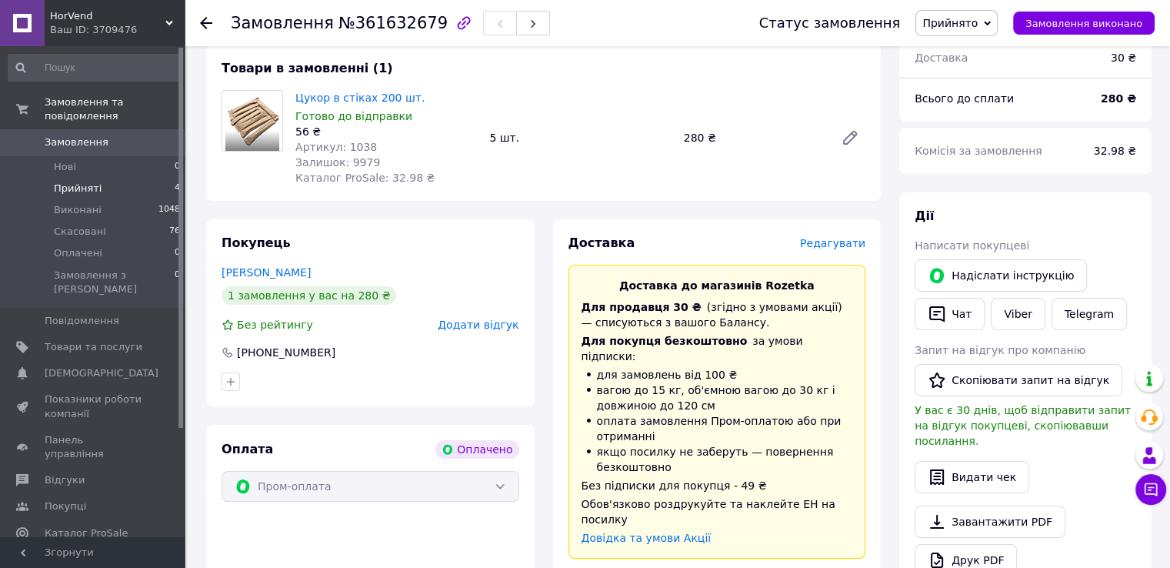
click at [105, 178] on li "Прийняті 4" at bounding box center [94, 189] width 189 height 22
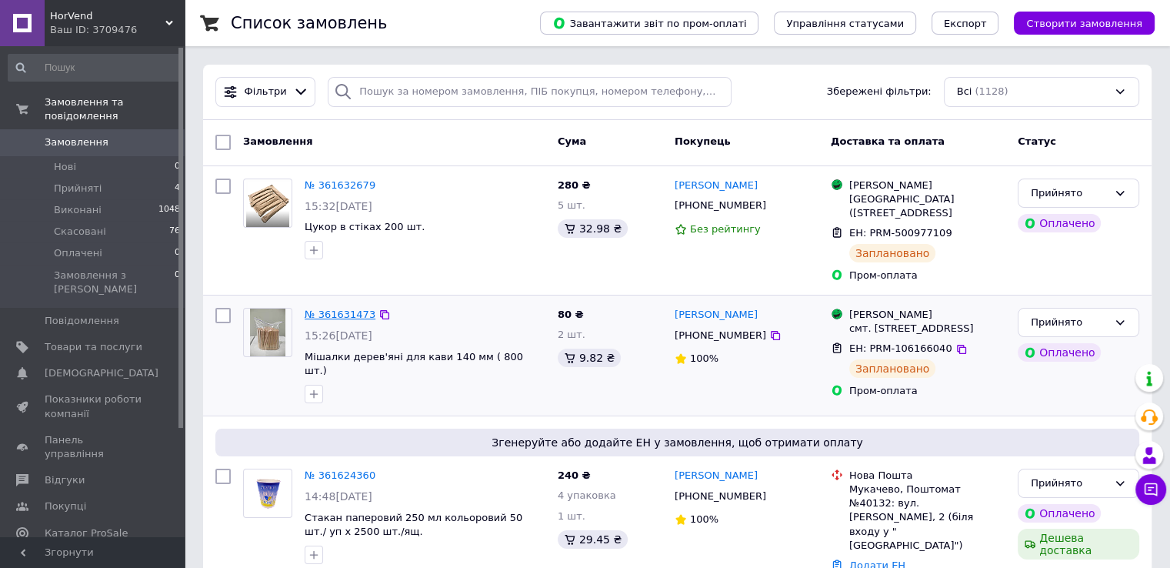
click at [340, 312] on link "№ 361631473" at bounding box center [340, 315] width 71 height 12
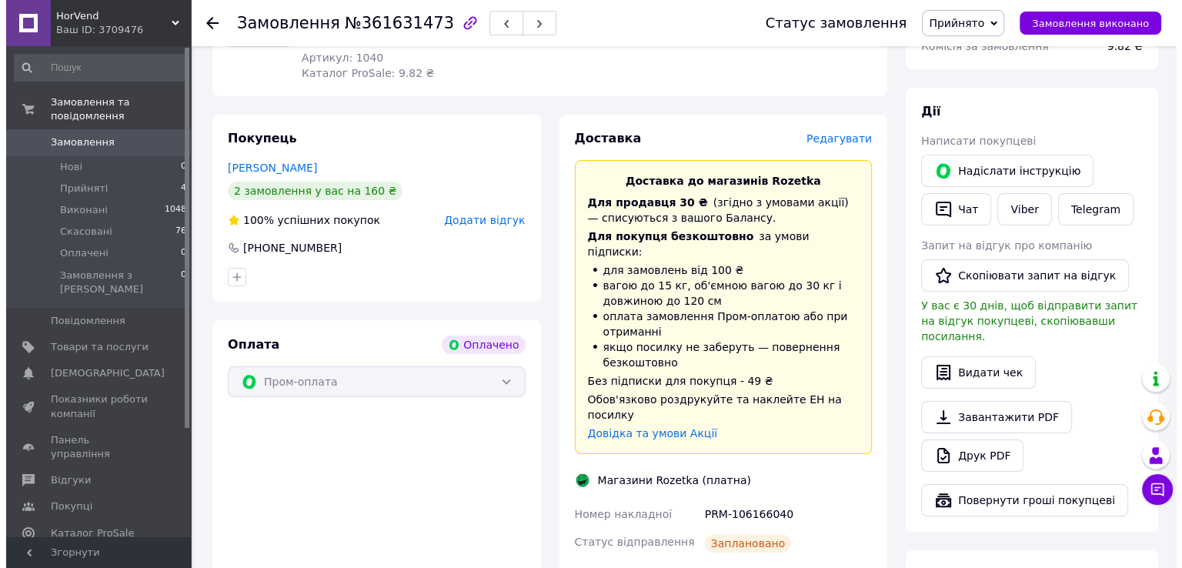
scroll to position [231, 0]
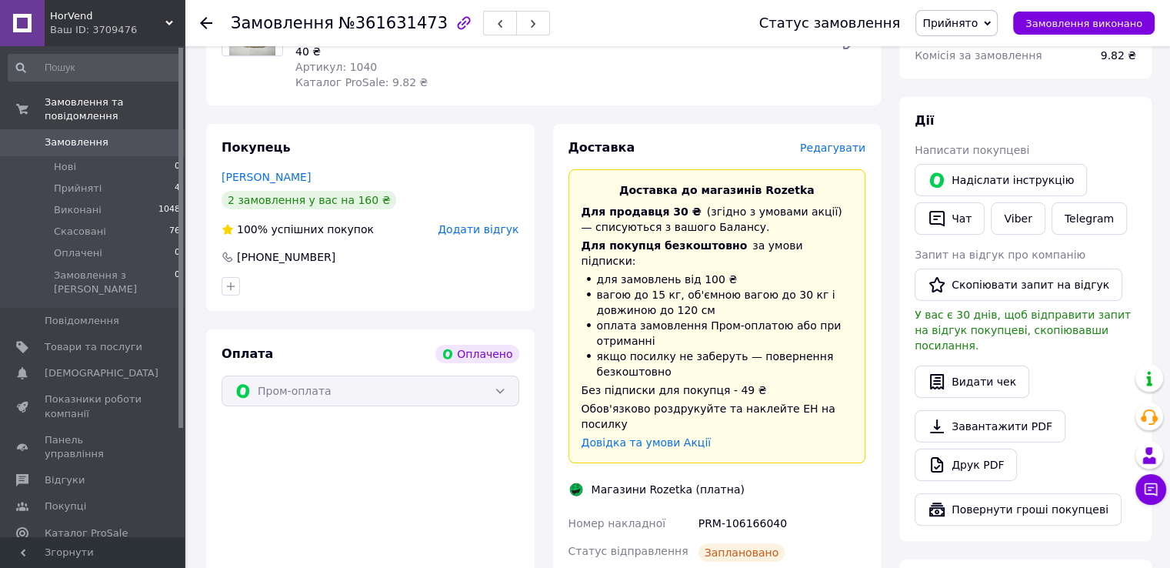
click at [829, 143] on span "Редагувати" at bounding box center [832, 148] width 65 height 12
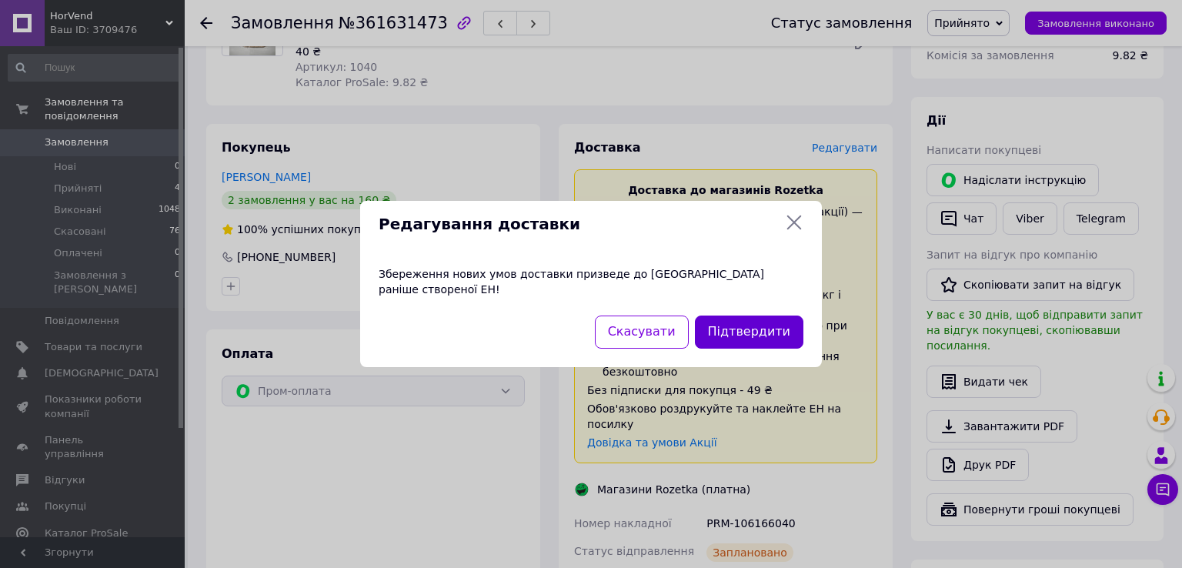
click at [749, 325] on button "Підтвердити" at bounding box center [749, 331] width 108 height 33
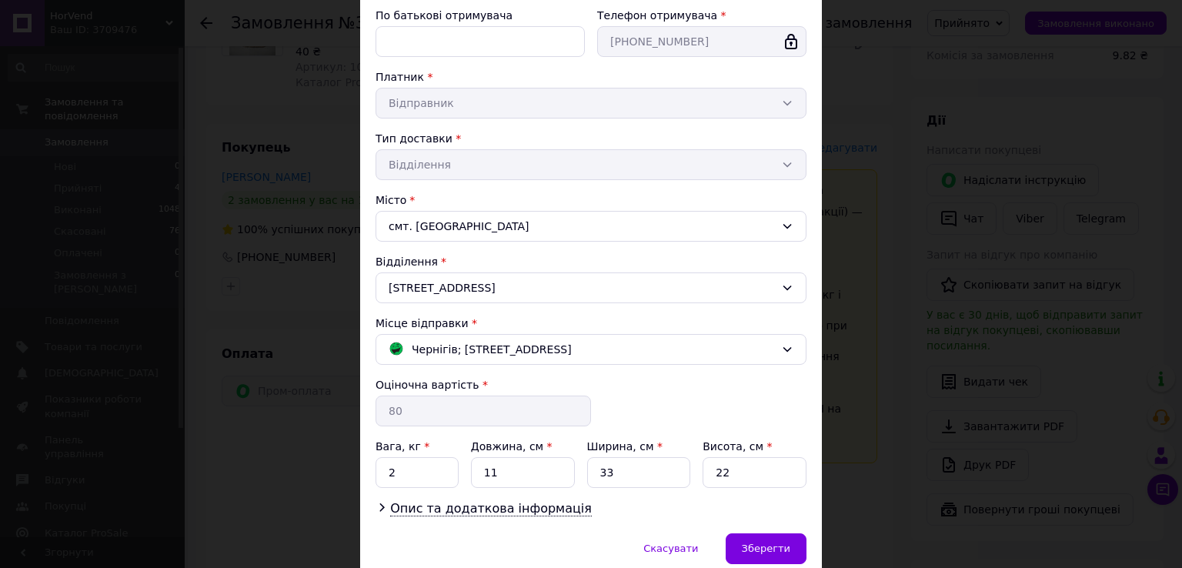
scroll to position [293, 0]
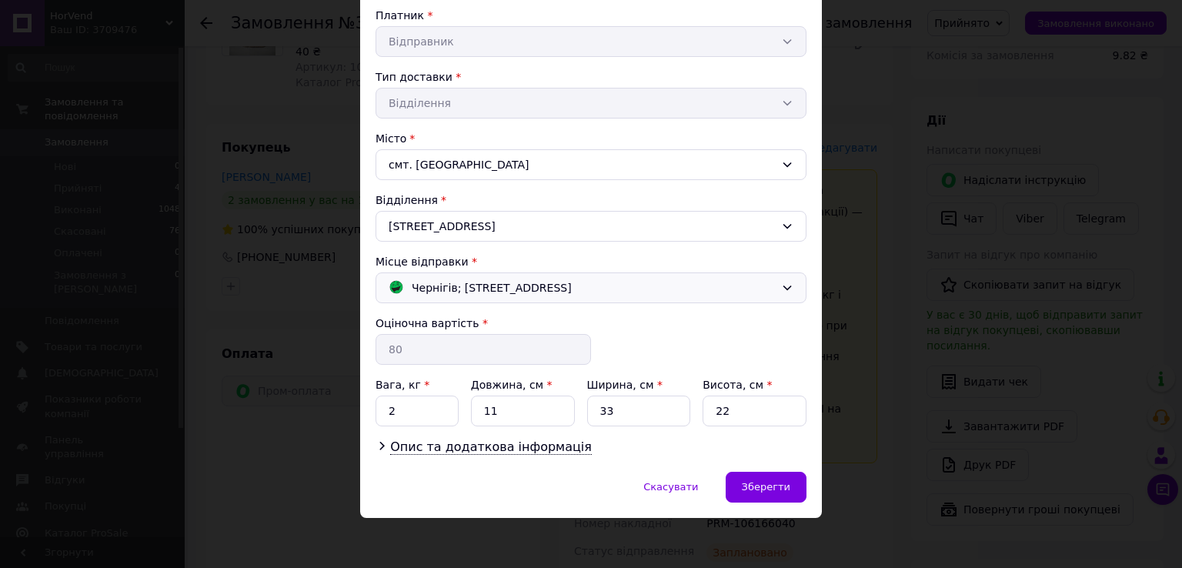
click at [663, 285] on div "Чернігів; проспект Миру, 53 А" at bounding box center [582, 287] width 394 height 17
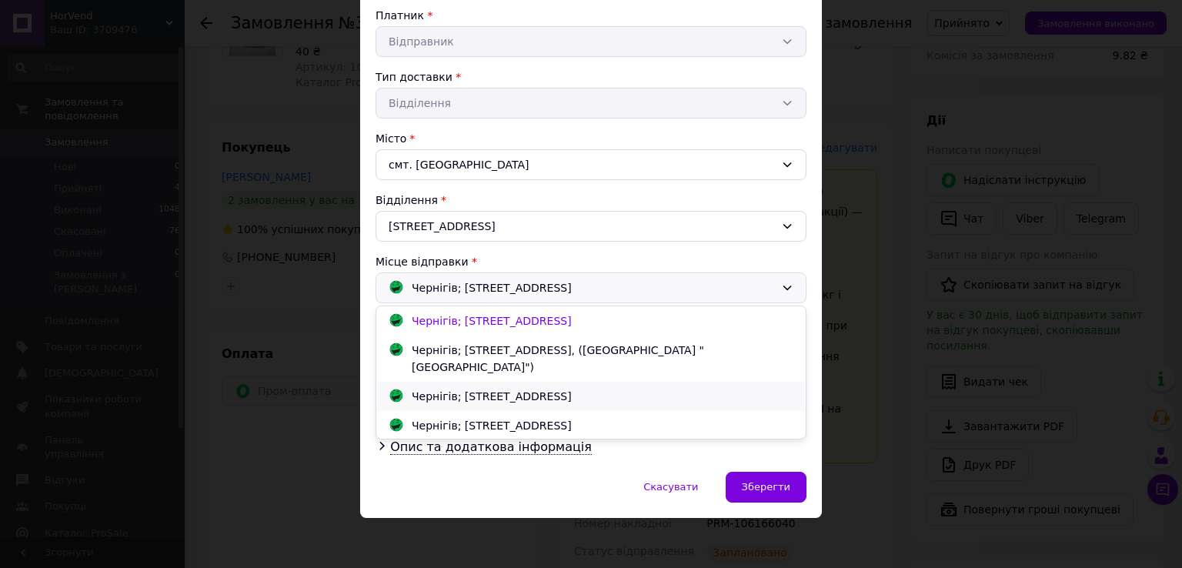
scroll to position [43, 0]
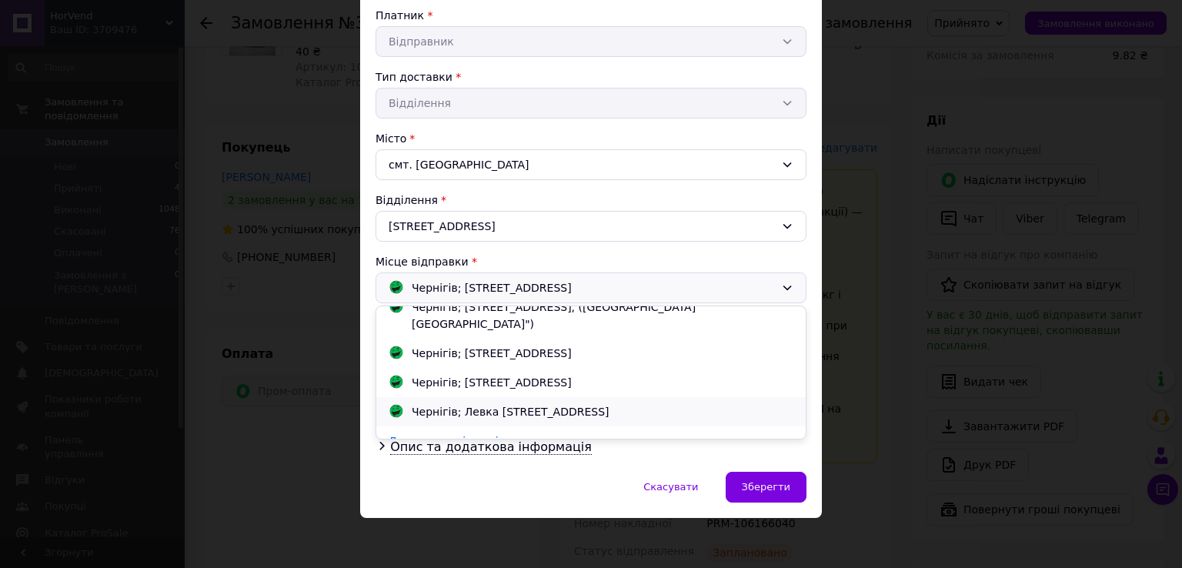
click at [534, 403] on div "Чернігів; Левка Лук'яненка просп., 70" at bounding box center [510, 411] width 205 height 17
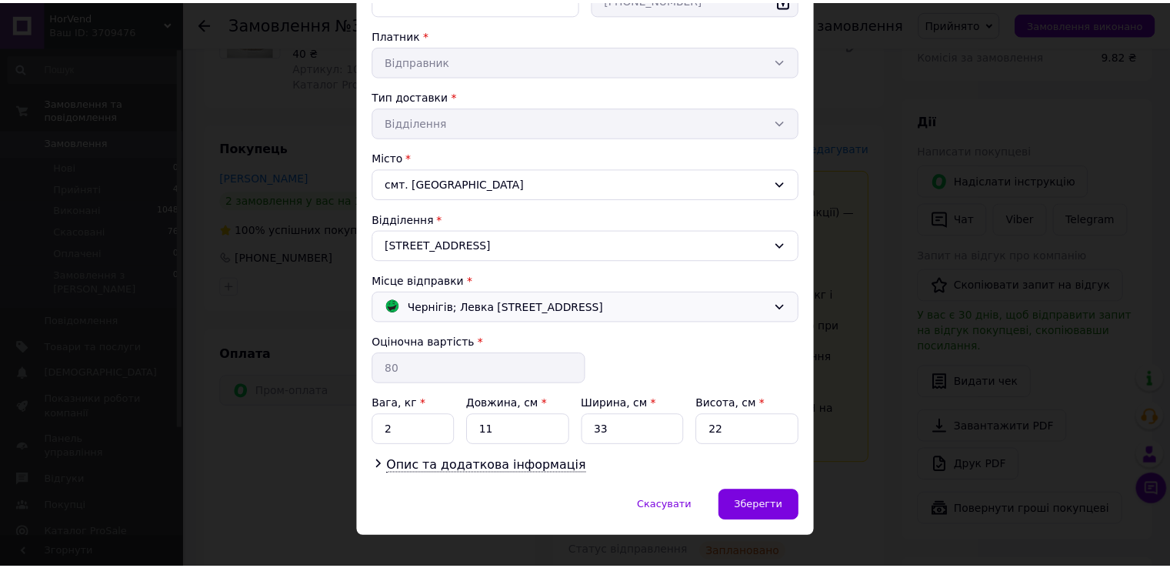
scroll to position [293, 0]
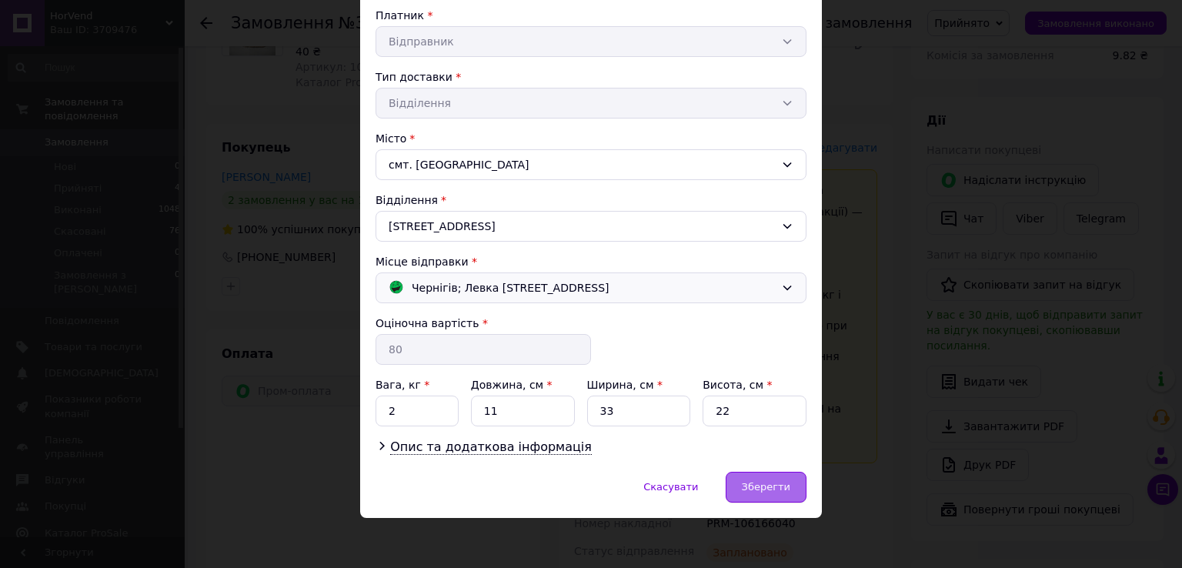
click at [754, 492] on div "Зберегти" at bounding box center [766, 487] width 81 height 31
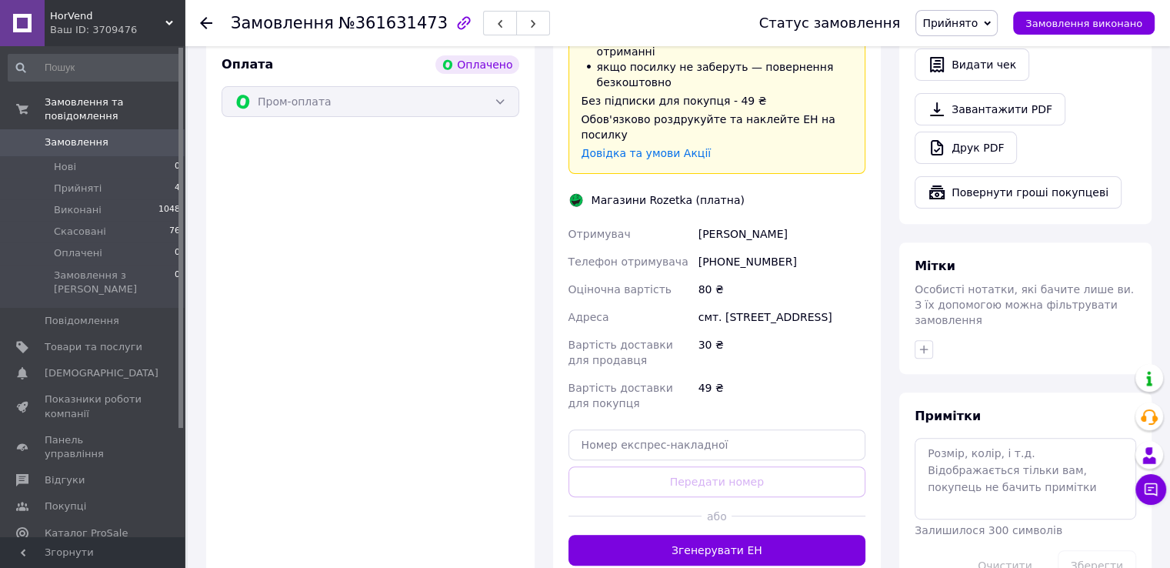
scroll to position [539, 0]
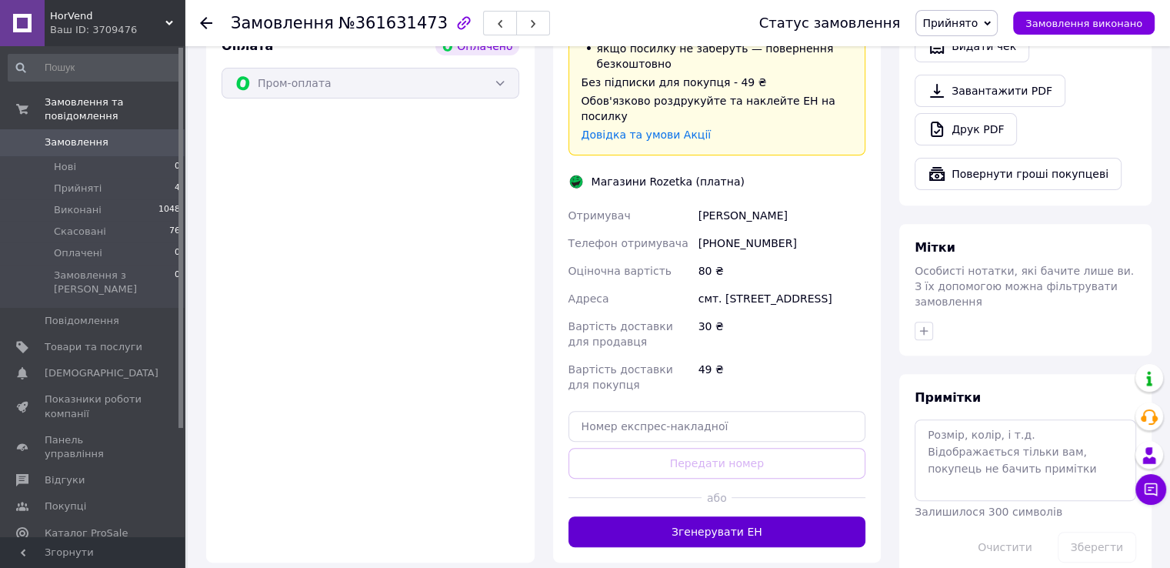
click at [752, 516] on button "Згенерувати ЕН" at bounding box center [718, 531] width 298 height 31
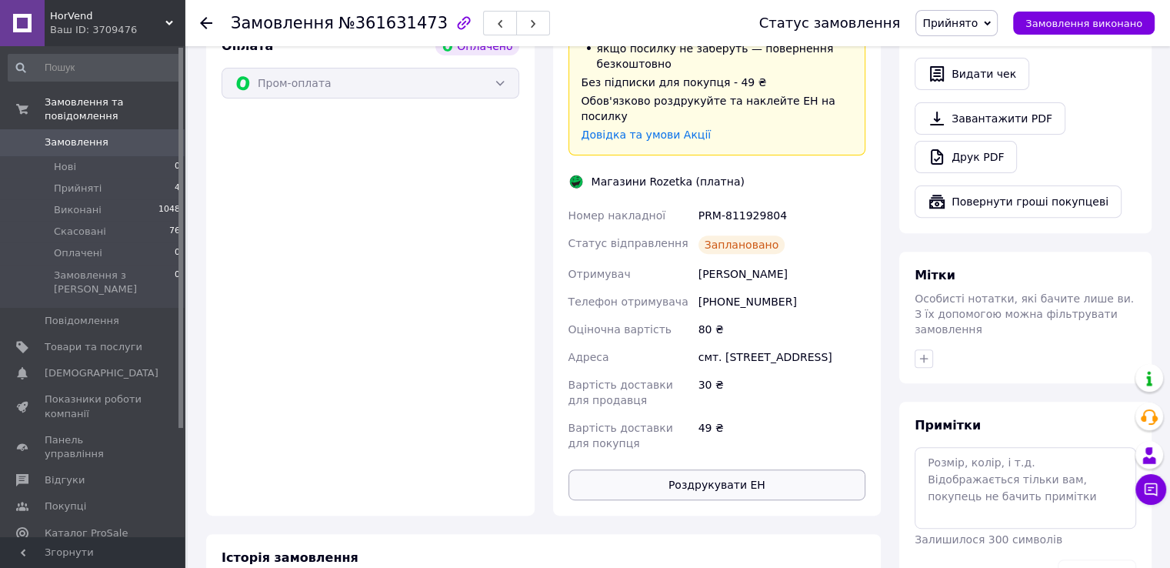
click at [685, 469] on button "Роздрукувати ЕН" at bounding box center [718, 484] width 298 height 31
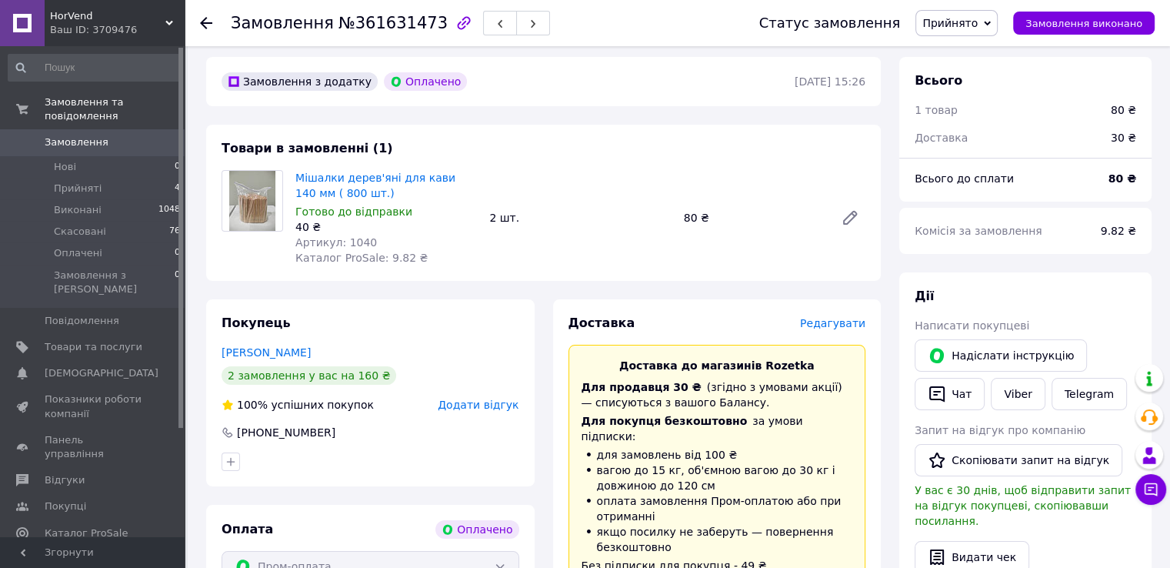
scroll to position [0, 0]
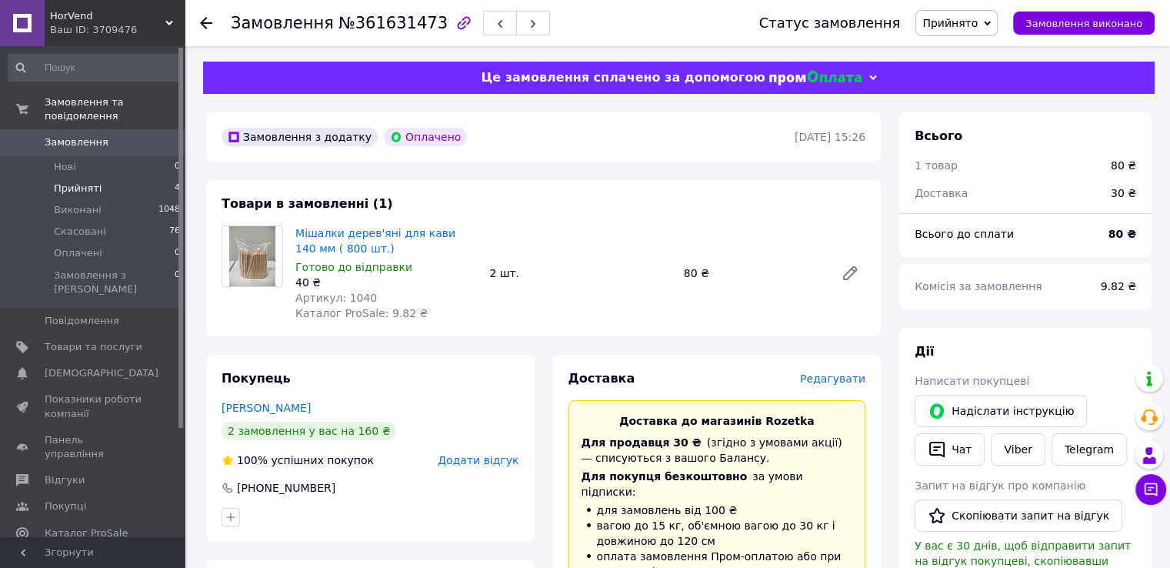
click at [95, 182] on span "Прийняті" at bounding box center [78, 189] width 48 height 14
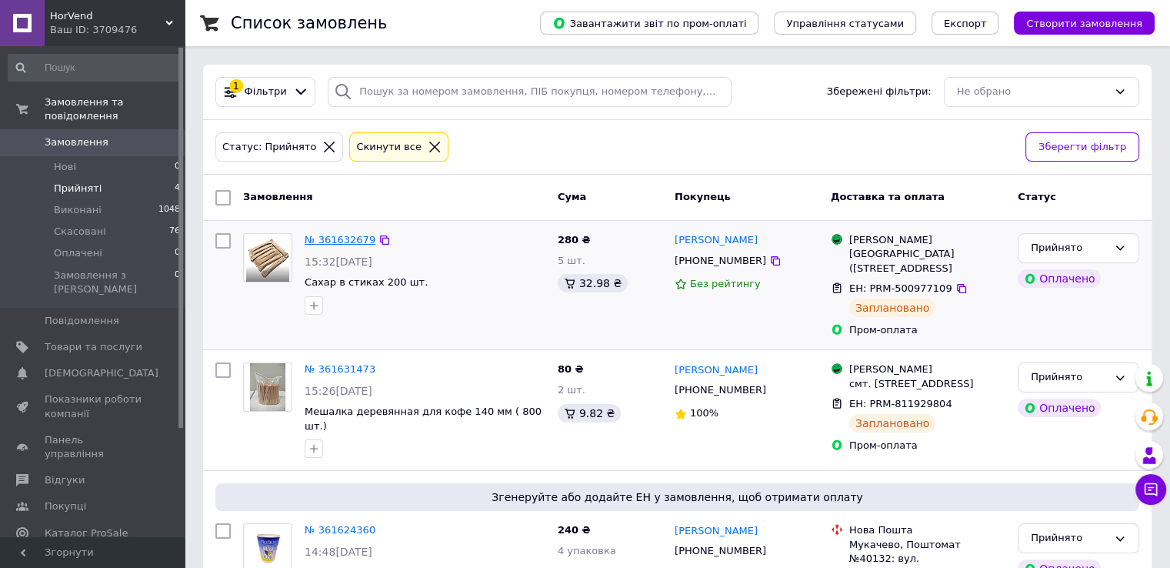
click at [352, 239] on link "№ 361632679" at bounding box center [340, 240] width 71 height 12
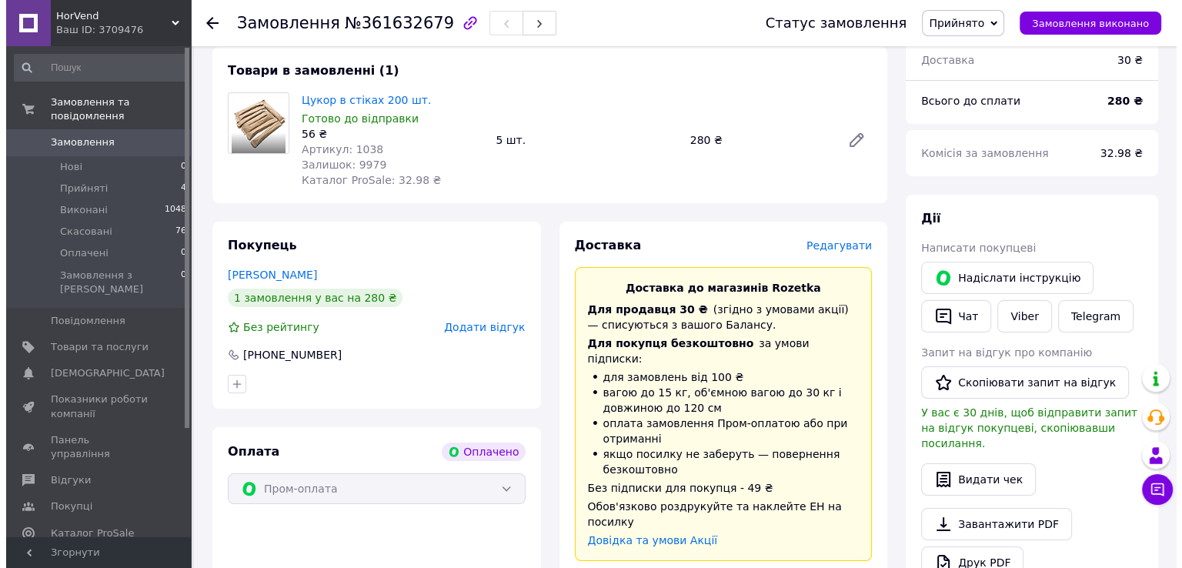
scroll to position [287, 0]
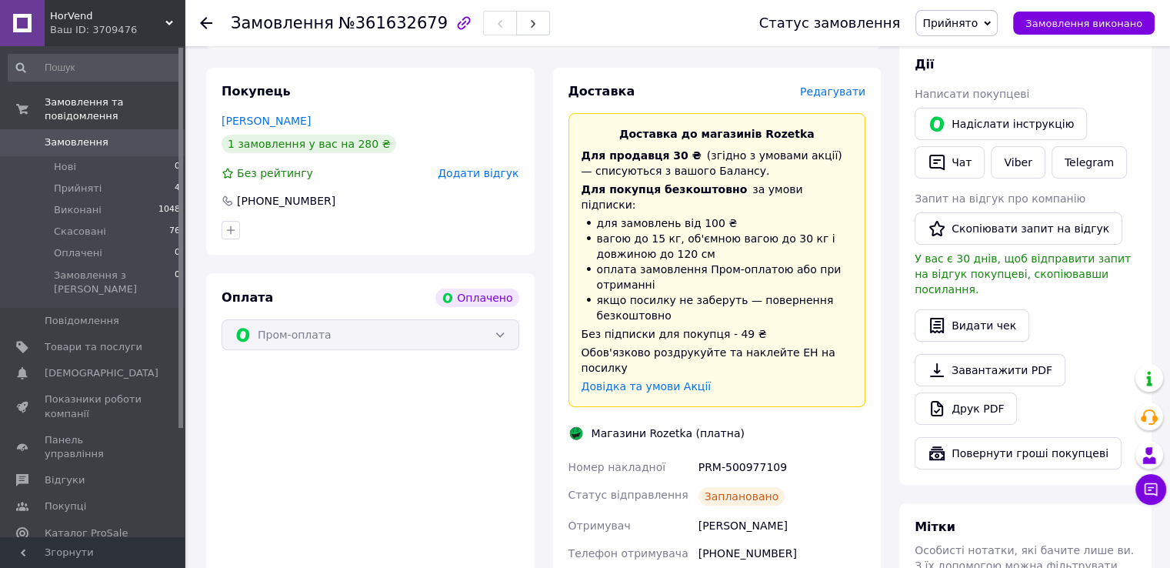
click at [828, 86] on span "Редагувати" at bounding box center [832, 91] width 65 height 12
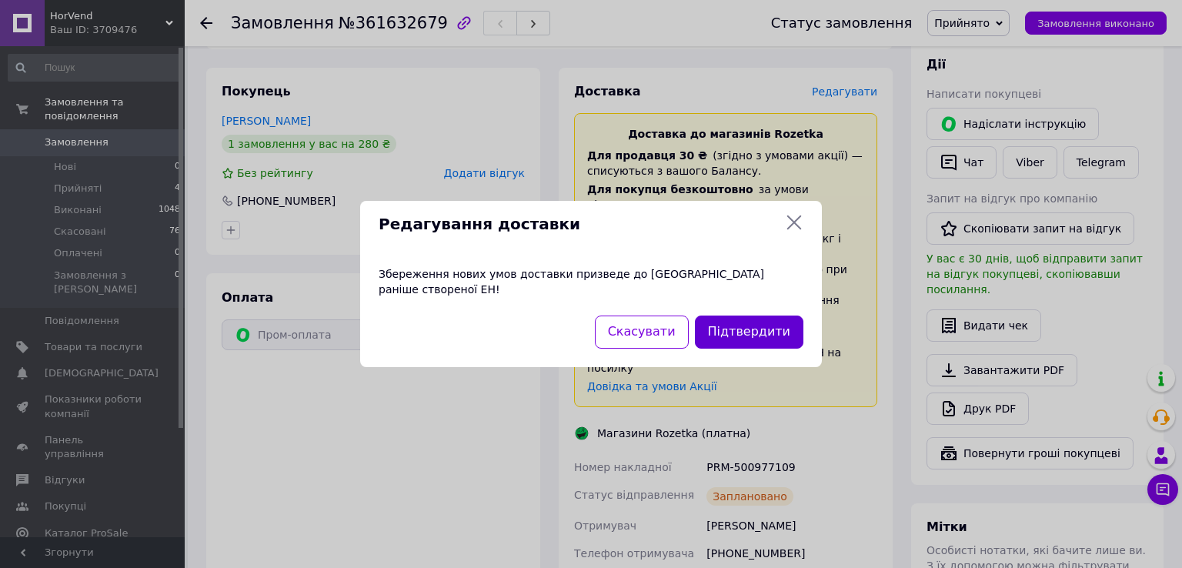
click at [785, 326] on button "Підтвердити" at bounding box center [749, 331] width 108 height 33
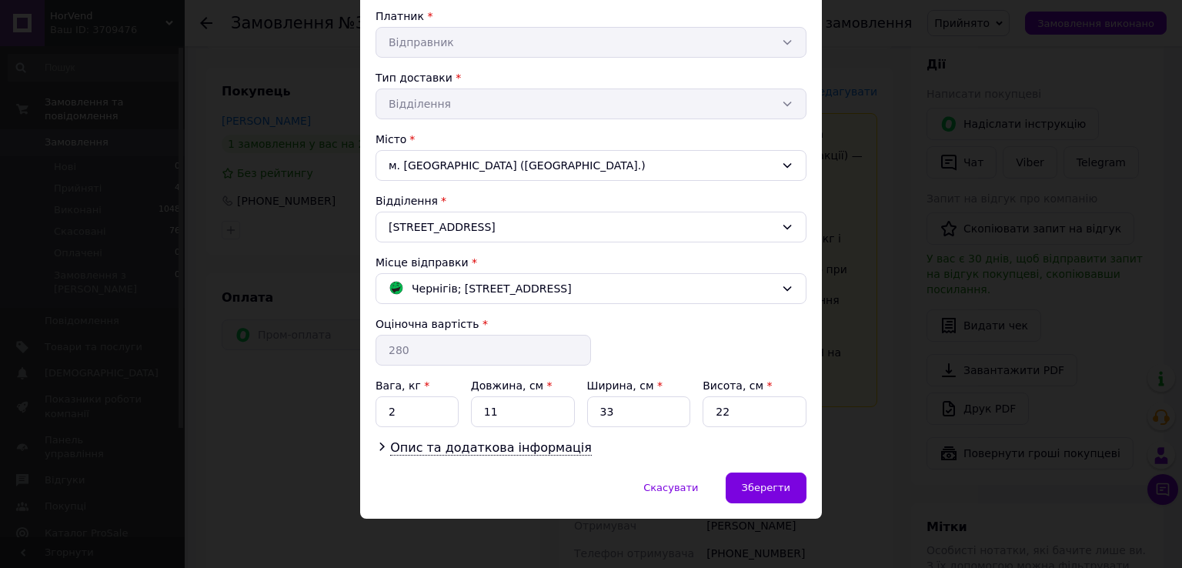
scroll to position [293, 0]
click at [572, 292] on div "Чернігів; проспект Миру, 53 А" at bounding box center [582, 287] width 394 height 17
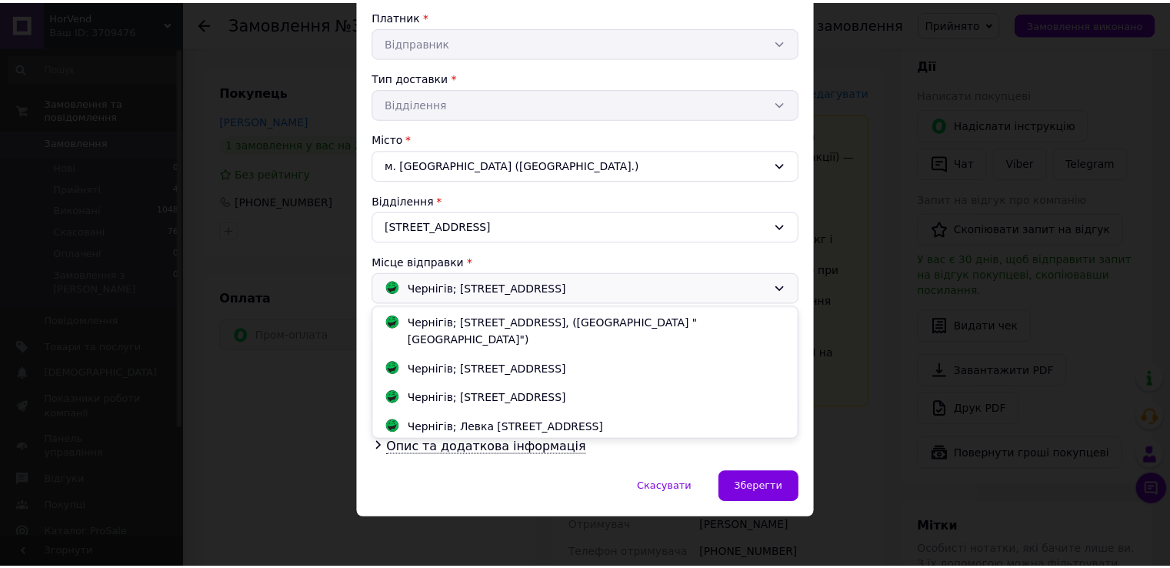
scroll to position [43, 0]
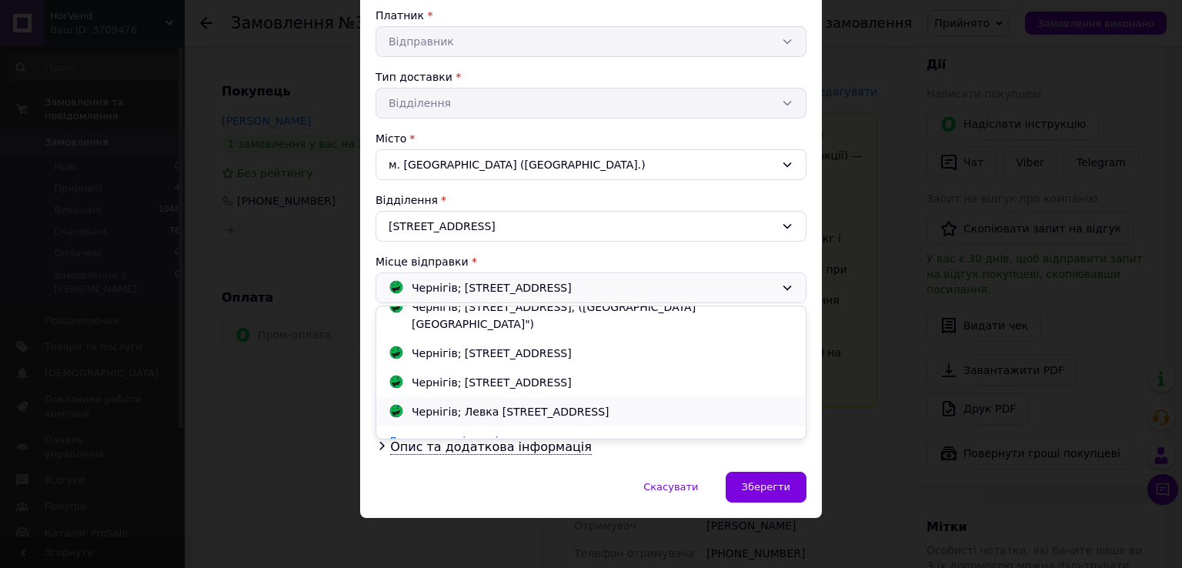
click at [546, 403] on div "Чернігів; Левка Лук'яненка просп., 70" at bounding box center [510, 411] width 205 height 17
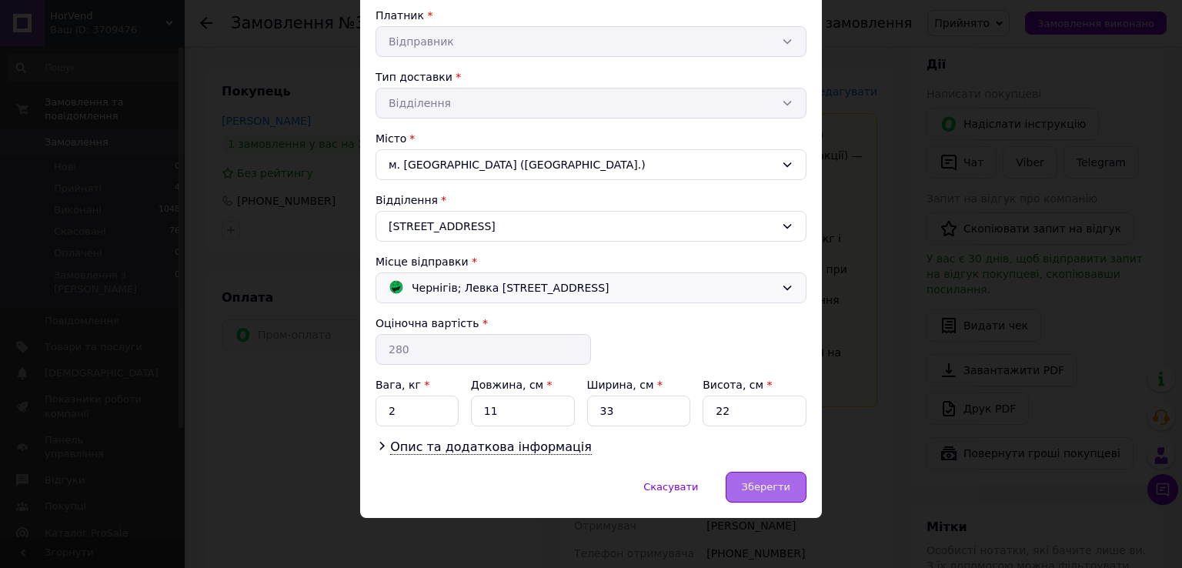
click at [779, 488] on span "Зберегти" at bounding box center [766, 487] width 48 height 12
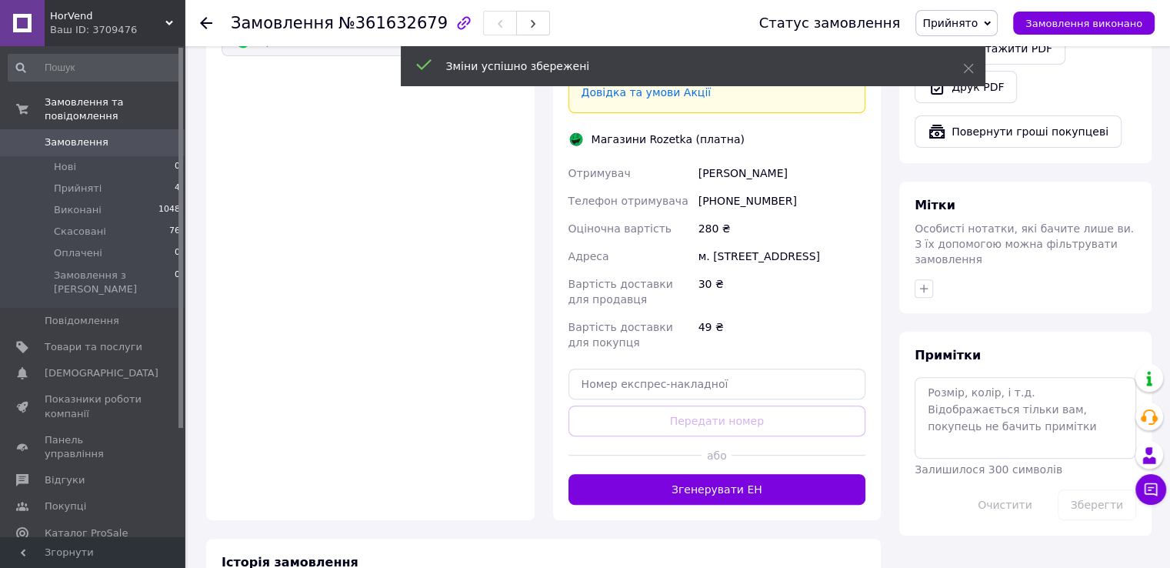
scroll to position [595, 0]
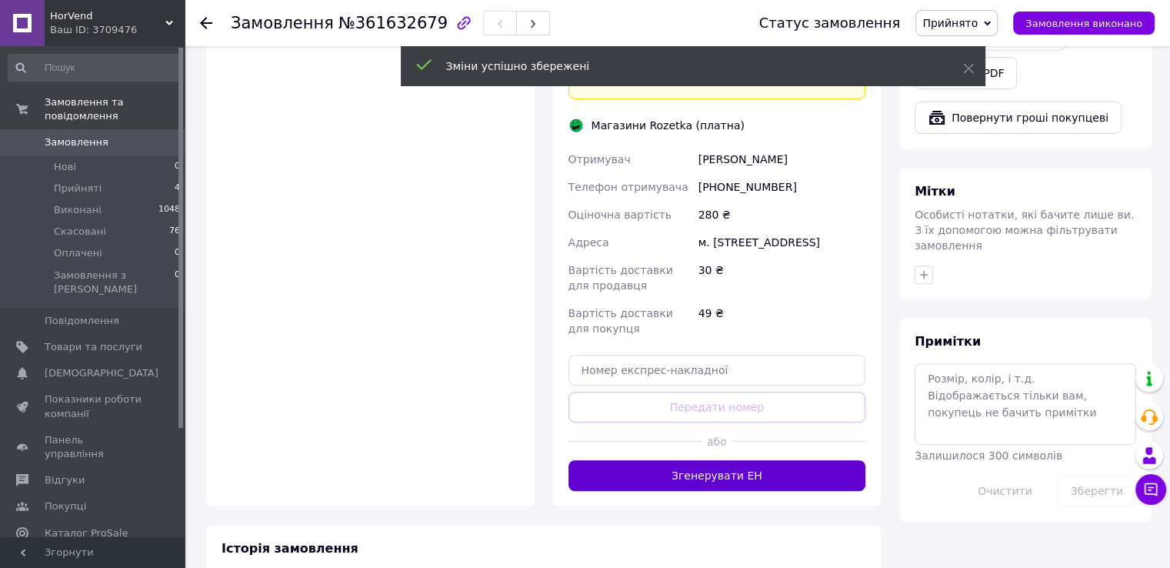
click at [744, 460] on button "Згенерувати ЕН" at bounding box center [718, 475] width 298 height 31
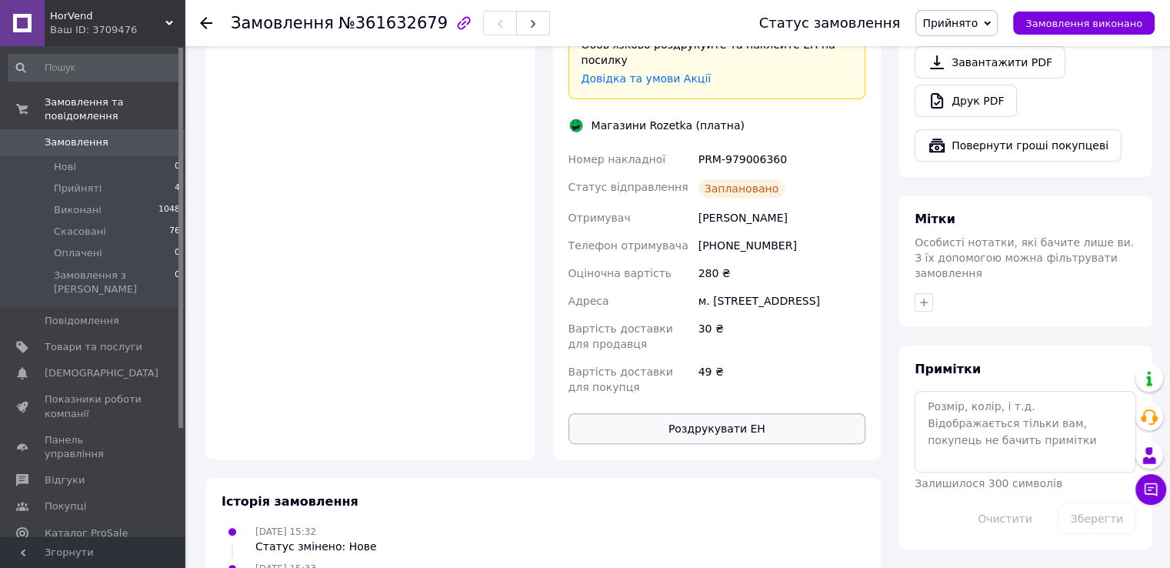
click at [699, 362] on div "49 ₴" at bounding box center [782, 379] width 173 height 43
click at [699, 422] on button "Роздрукувати ЕН" at bounding box center [718, 428] width 298 height 31
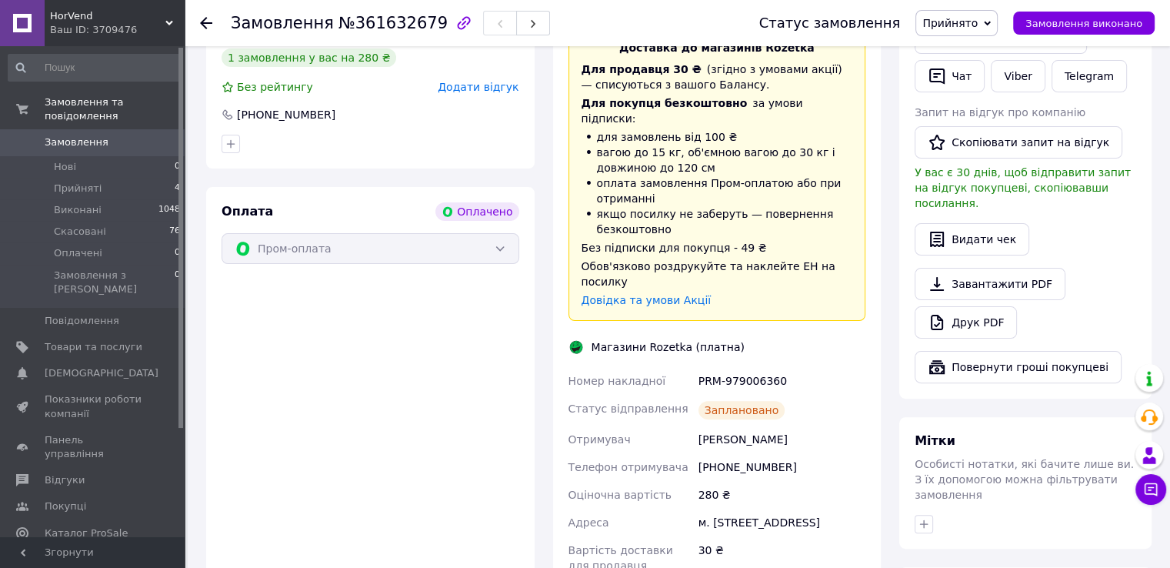
scroll to position [210, 0]
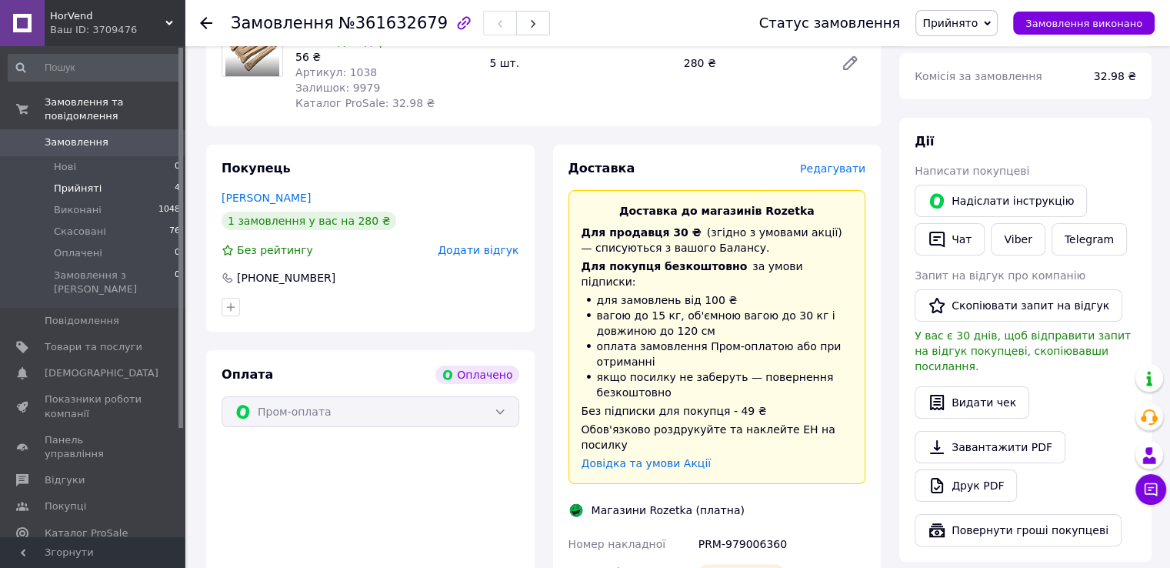
click at [129, 178] on li "Прийняті 4" at bounding box center [94, 189] width 189 height 22
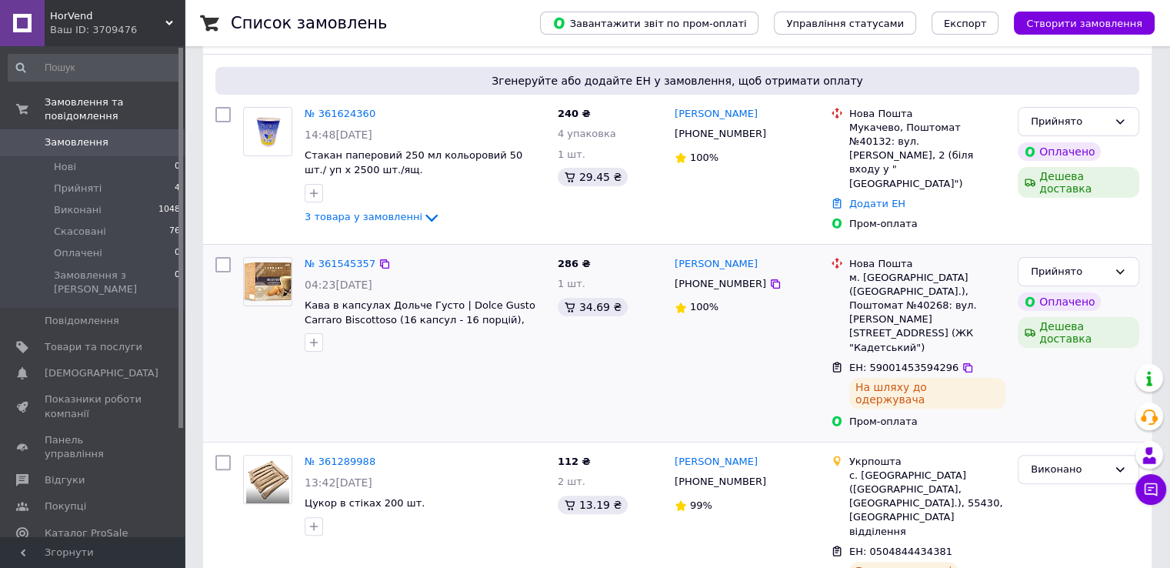
scroll to position [385, 0]
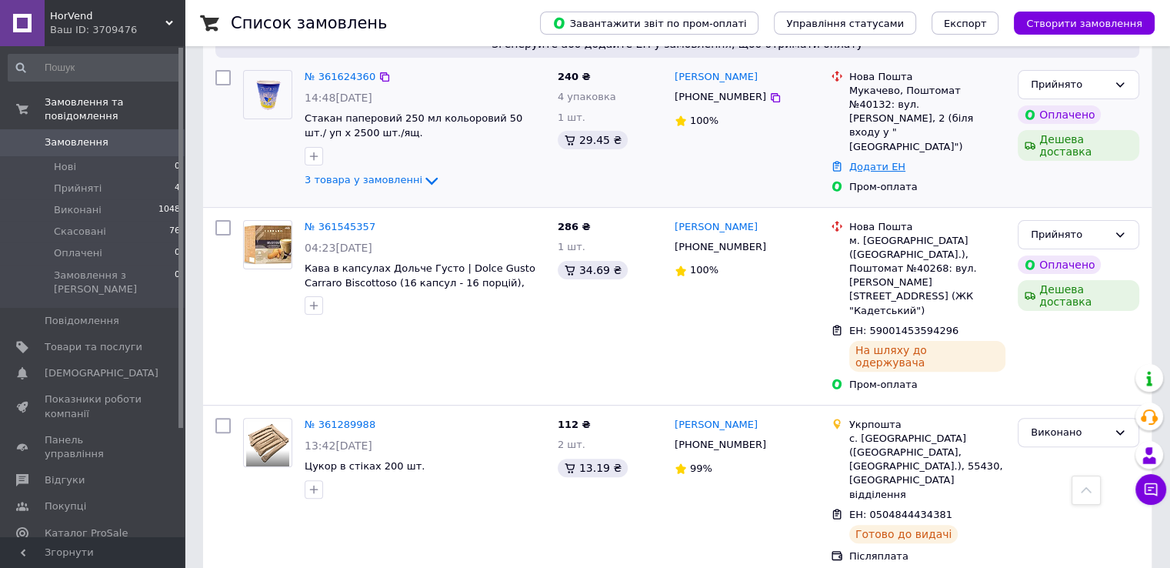
click at [870, 161] on link "Додати ЕН" at bounding box center [878, 167] width 56 height 12
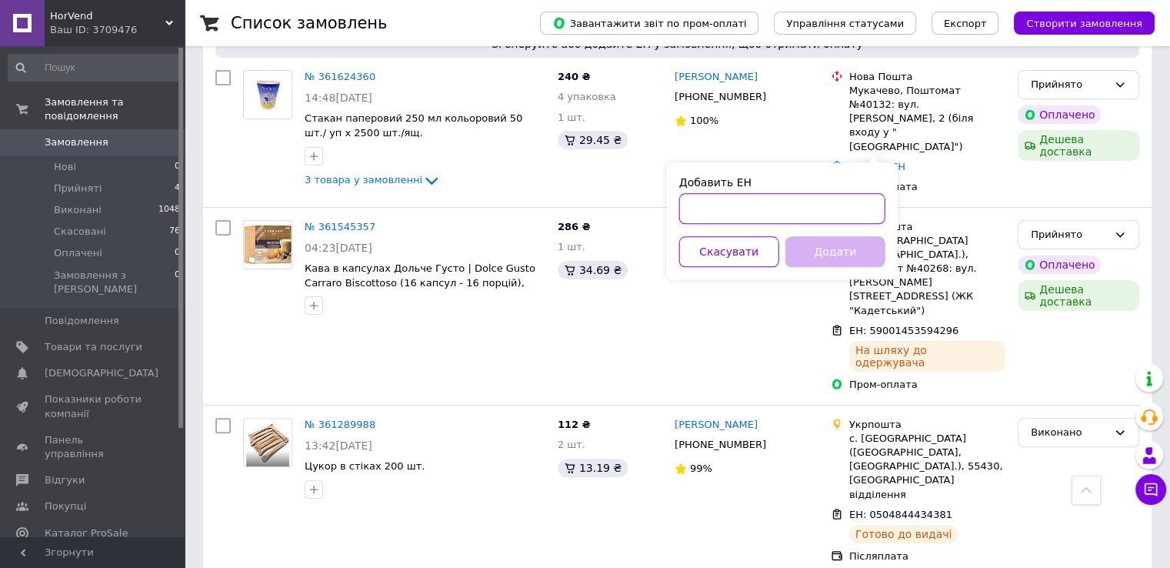
click at [845, 202] on input "Добавить ЕН" at bounding box center [782, 208] width 206 height 31
type input "59001453708982"
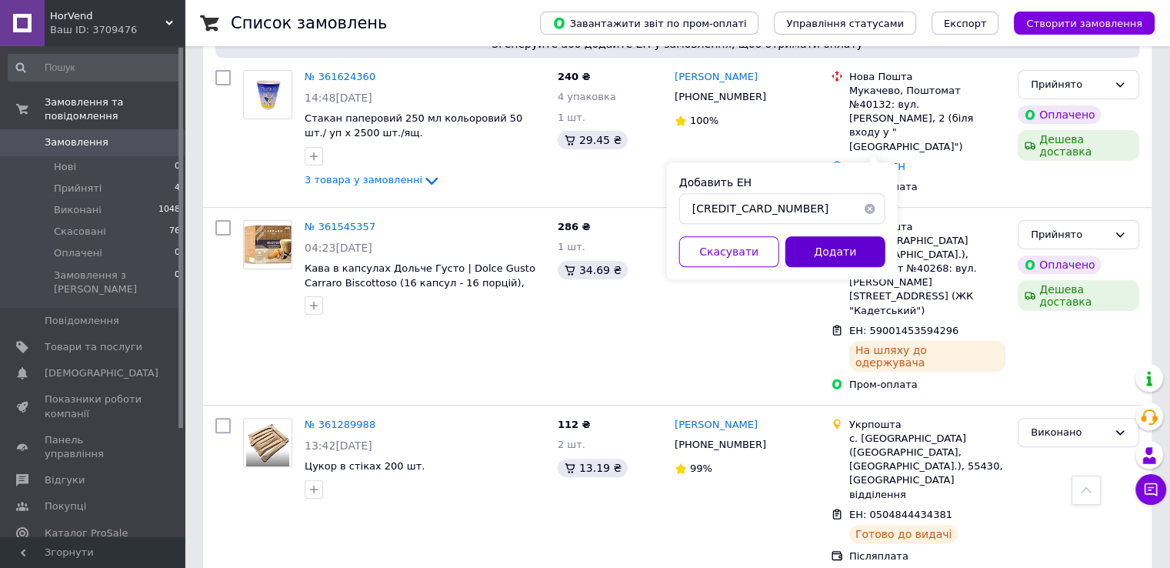
click at [874, 254] on button "Додати" at bounding box center [836, 251] width 100 height 31
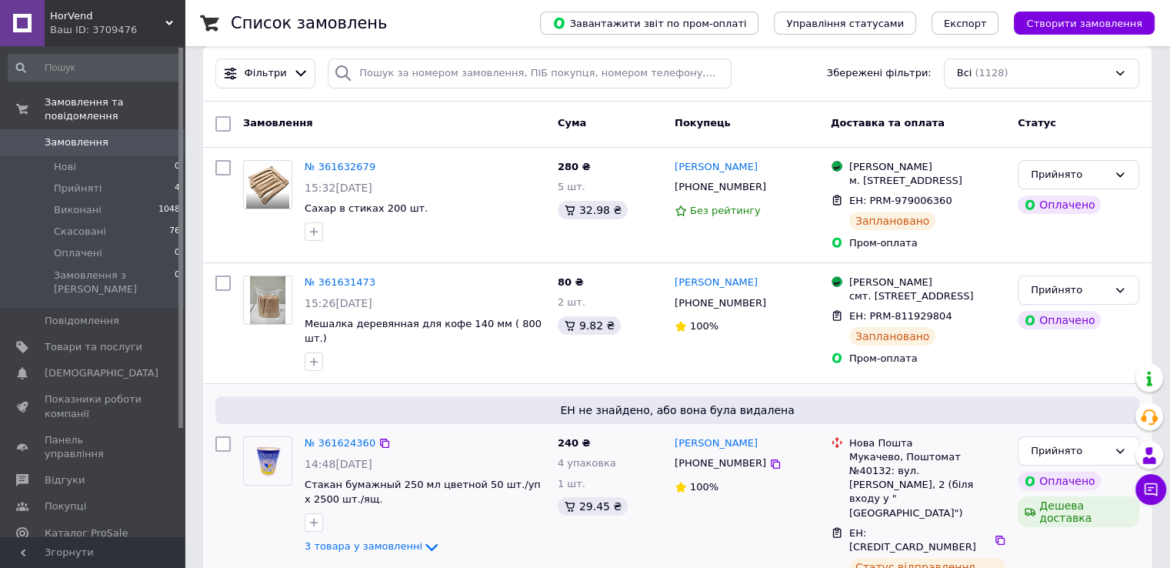
scroll to position [0, 0]
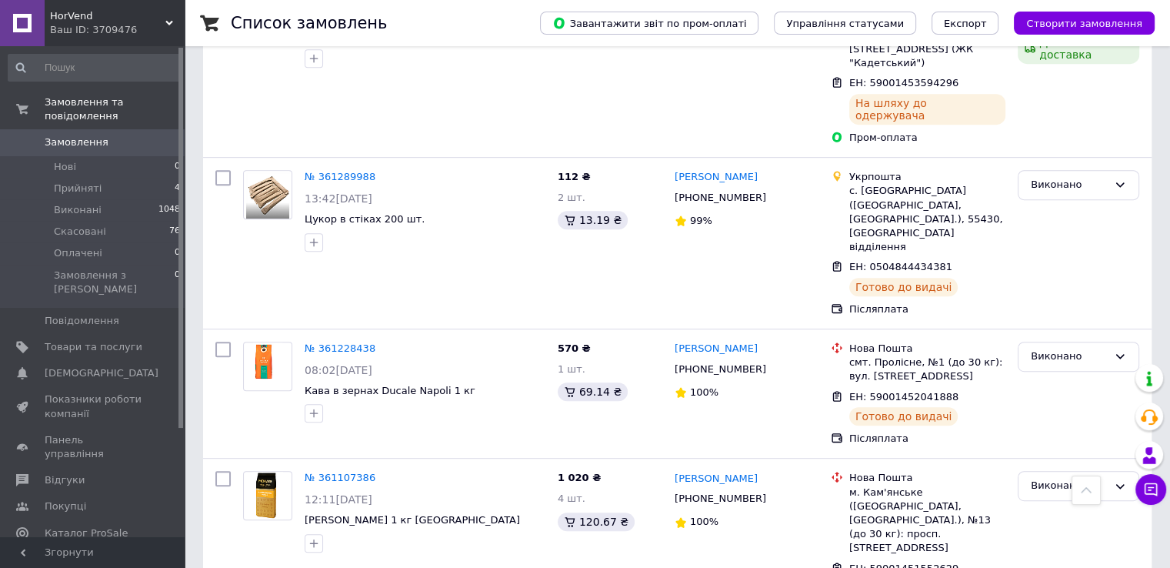
scroll to position [616, 0]
